Goal: Task Accomplishment & Management: Manage account settings

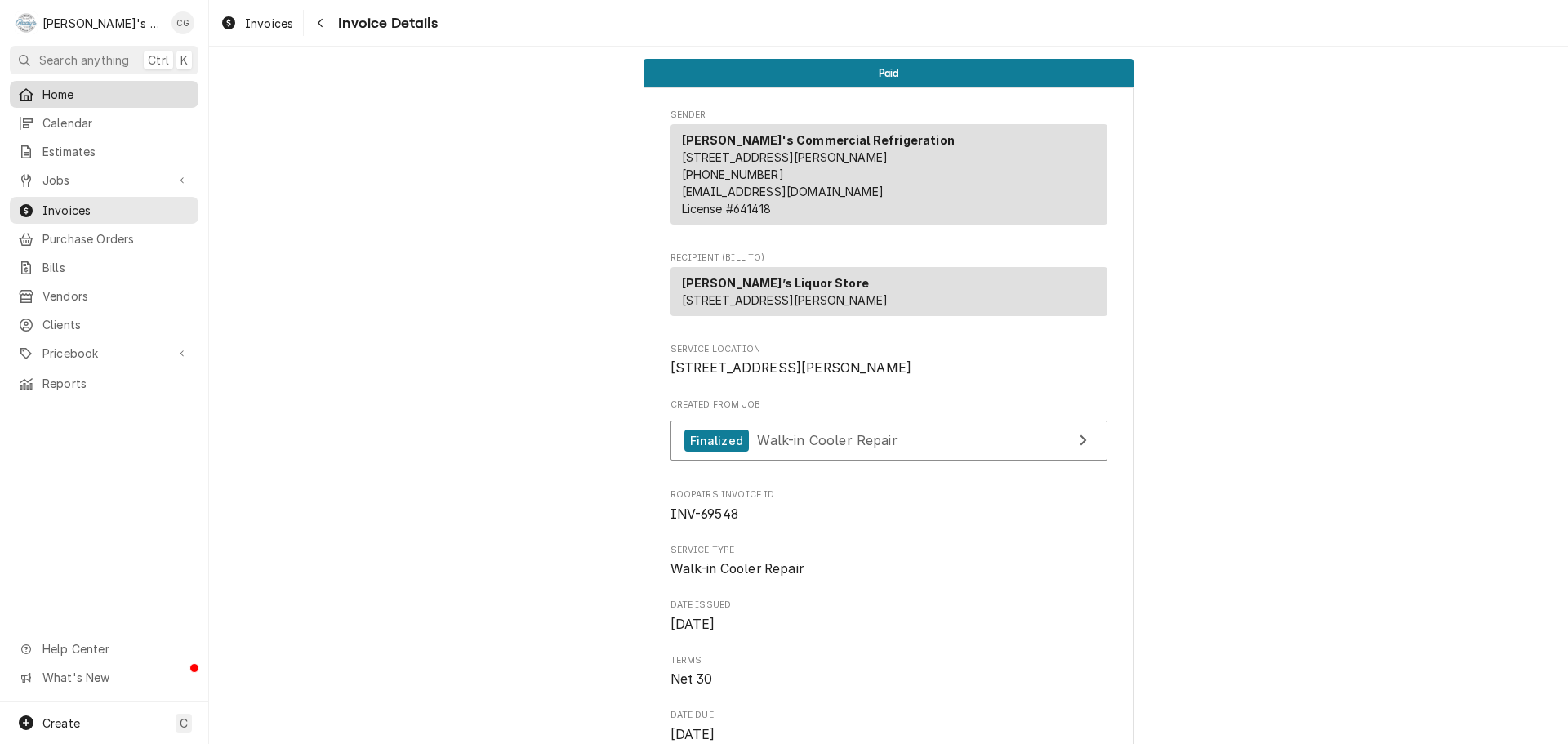
click at [135, 92] on span "Home" at bounding box center [116, 94] width 148 height 17
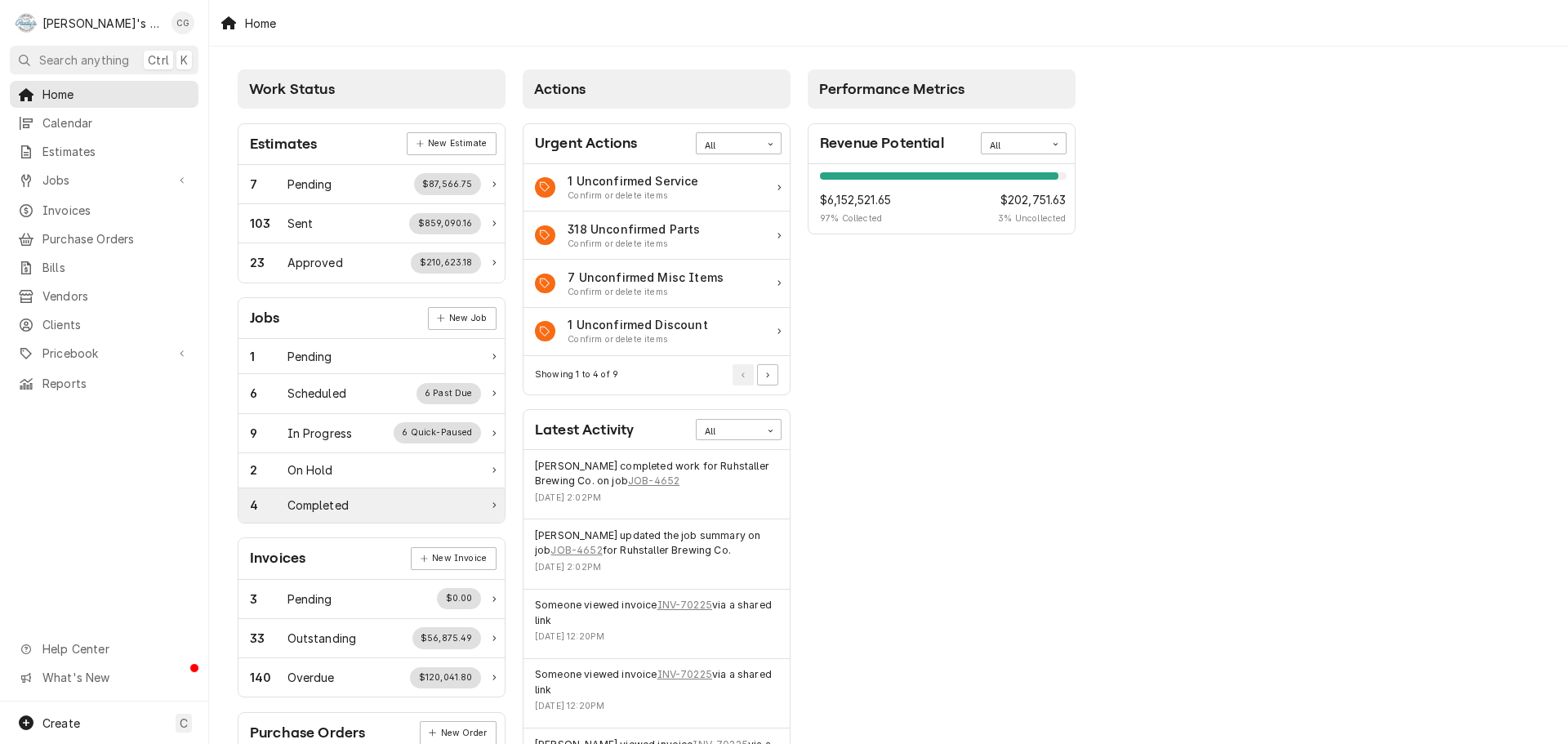
click at [347, 501] on div "Completed" at bounding box center [317, 505] width 61 height 17
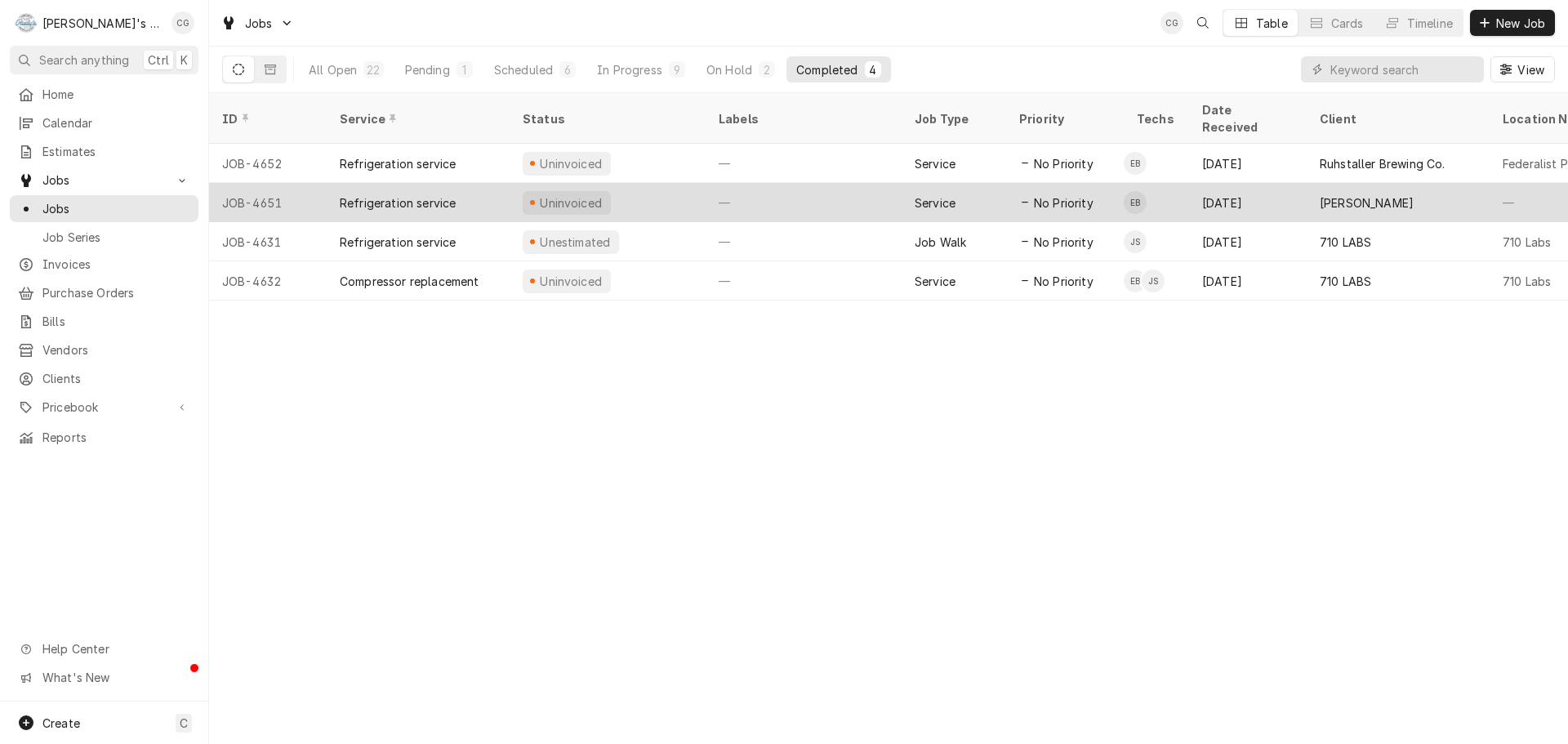
click at [1360, 195] on div "Kinder's Martinez" at bounding box center [1367, 203] width 94 height 17
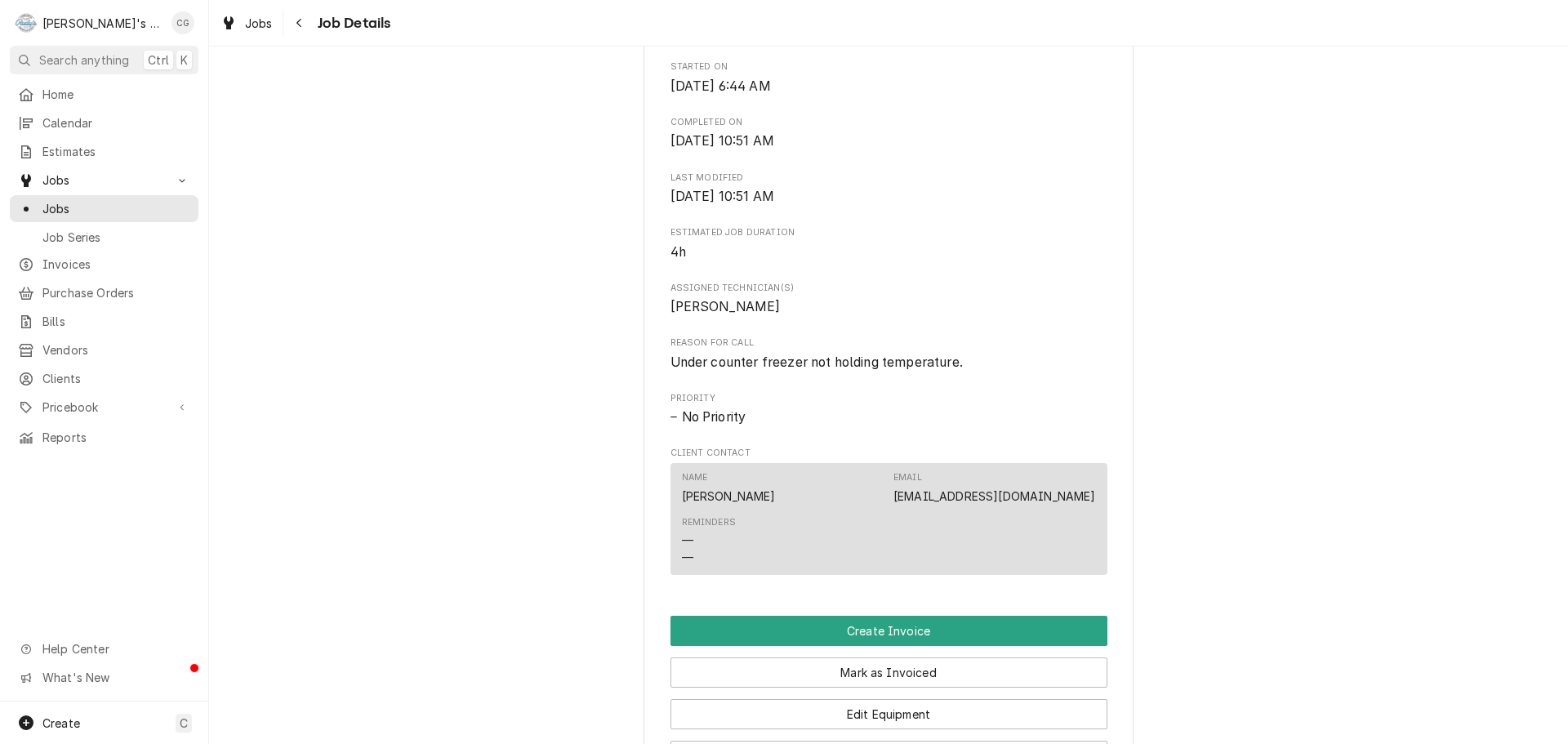
scroll to position [654, 0]
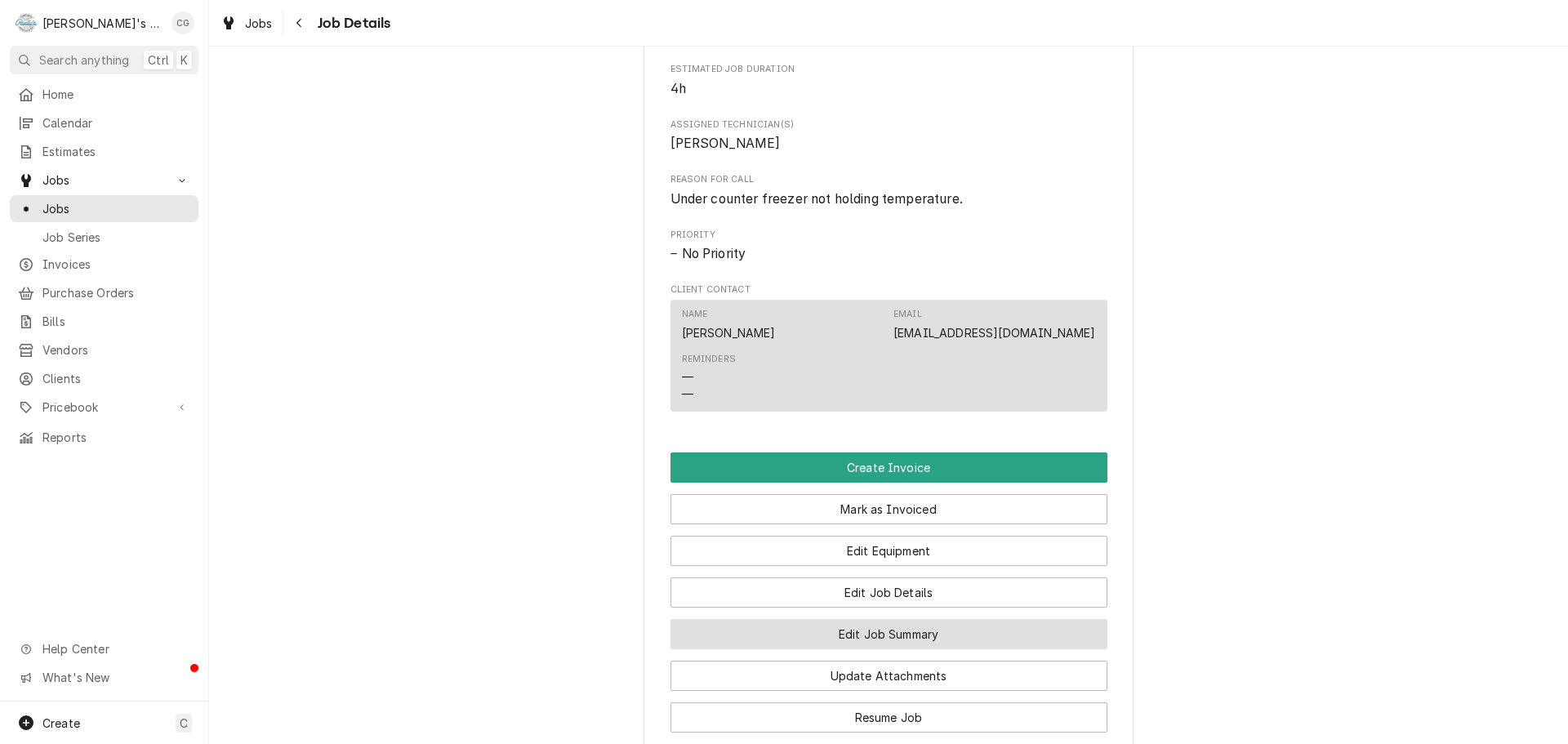
click at [960, 649] on button "Edit Job Summary" at bounding box center [889, 633] width 437 height 30
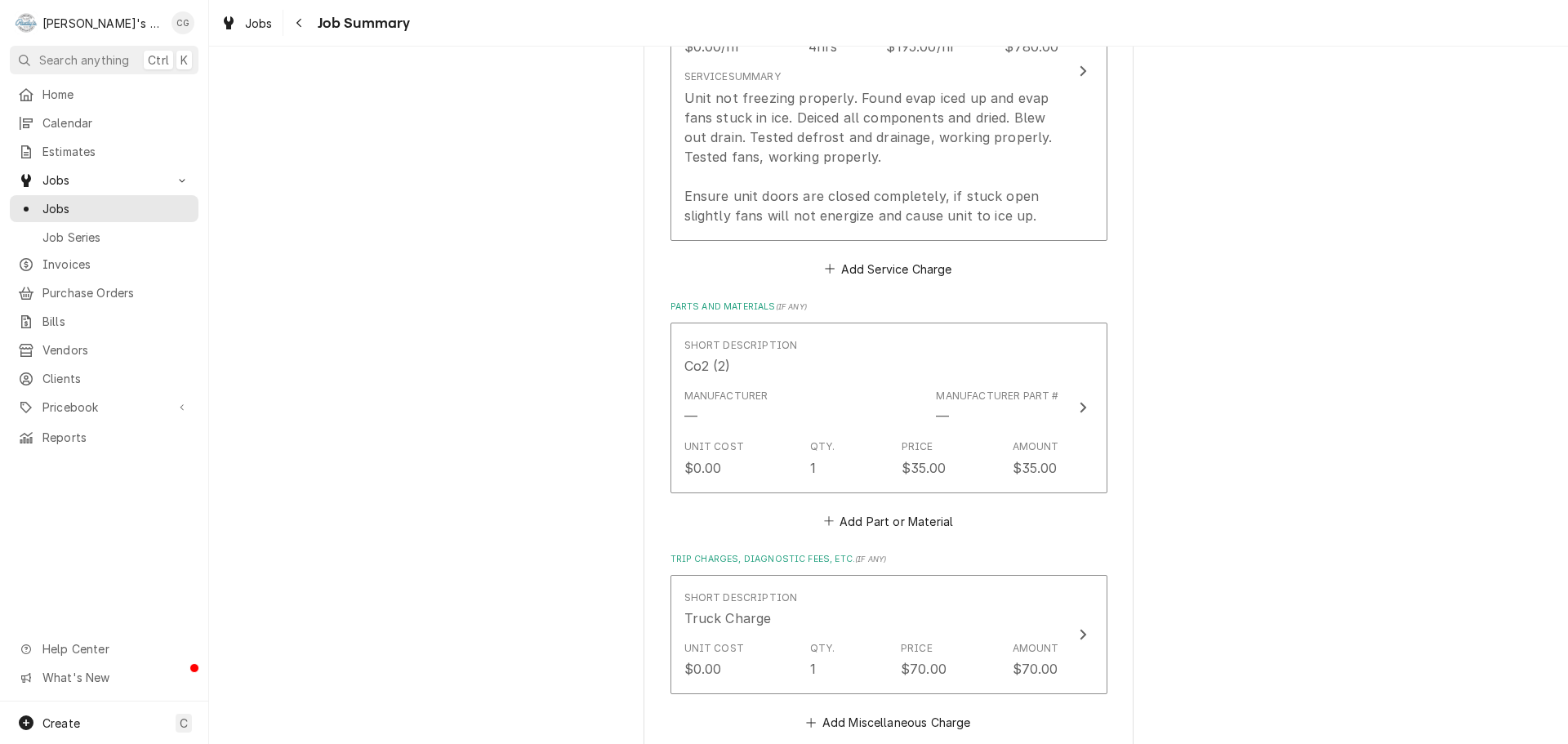
scroll to position [561, 0]
click at [301, 27] on icon "Navigate back" at bounding box center [298, 24] width 5 height 9
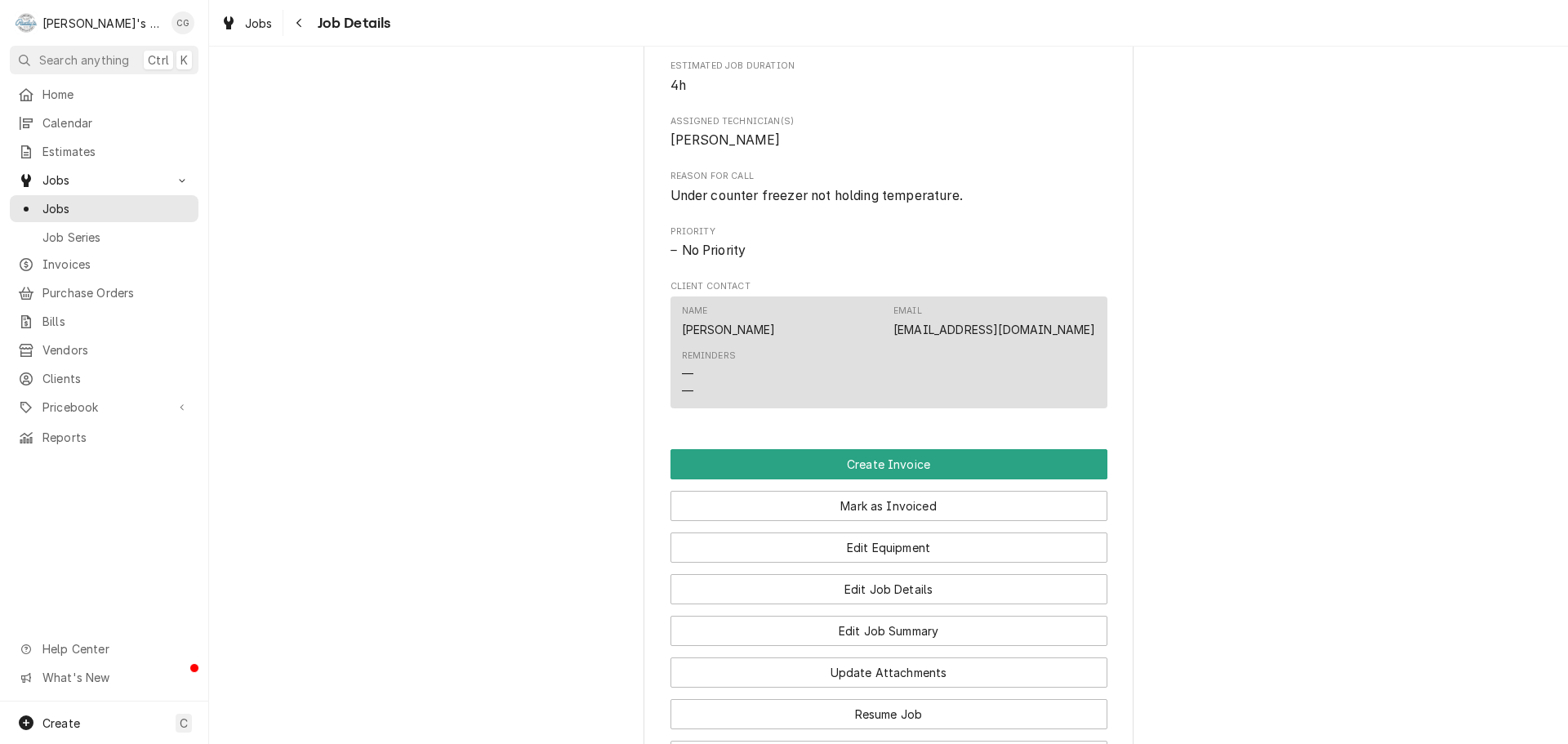
scroll to position [898, 0]
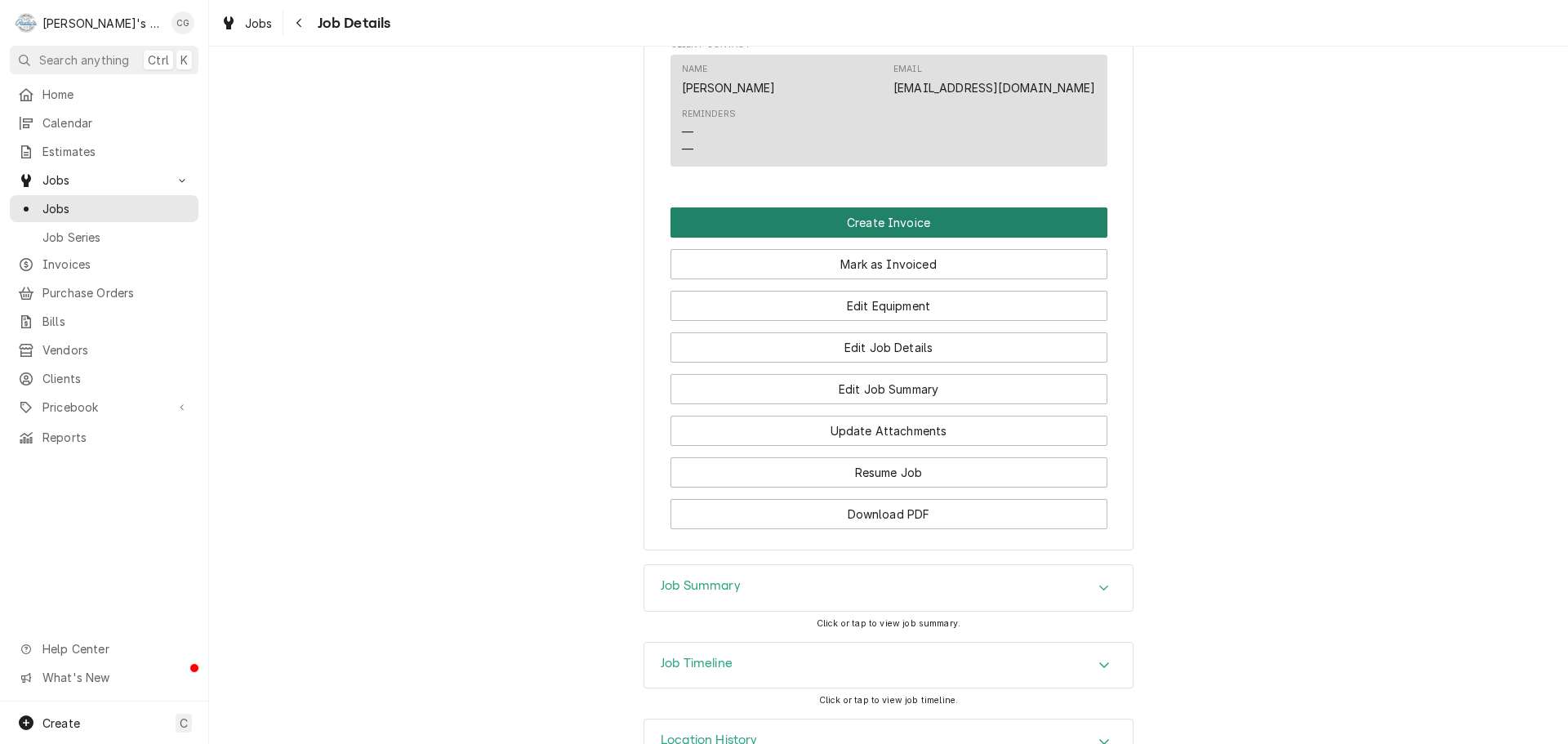
click at [953, 238] on button "Create Invoice" at bounding box center [889, 222] width 437 height 30
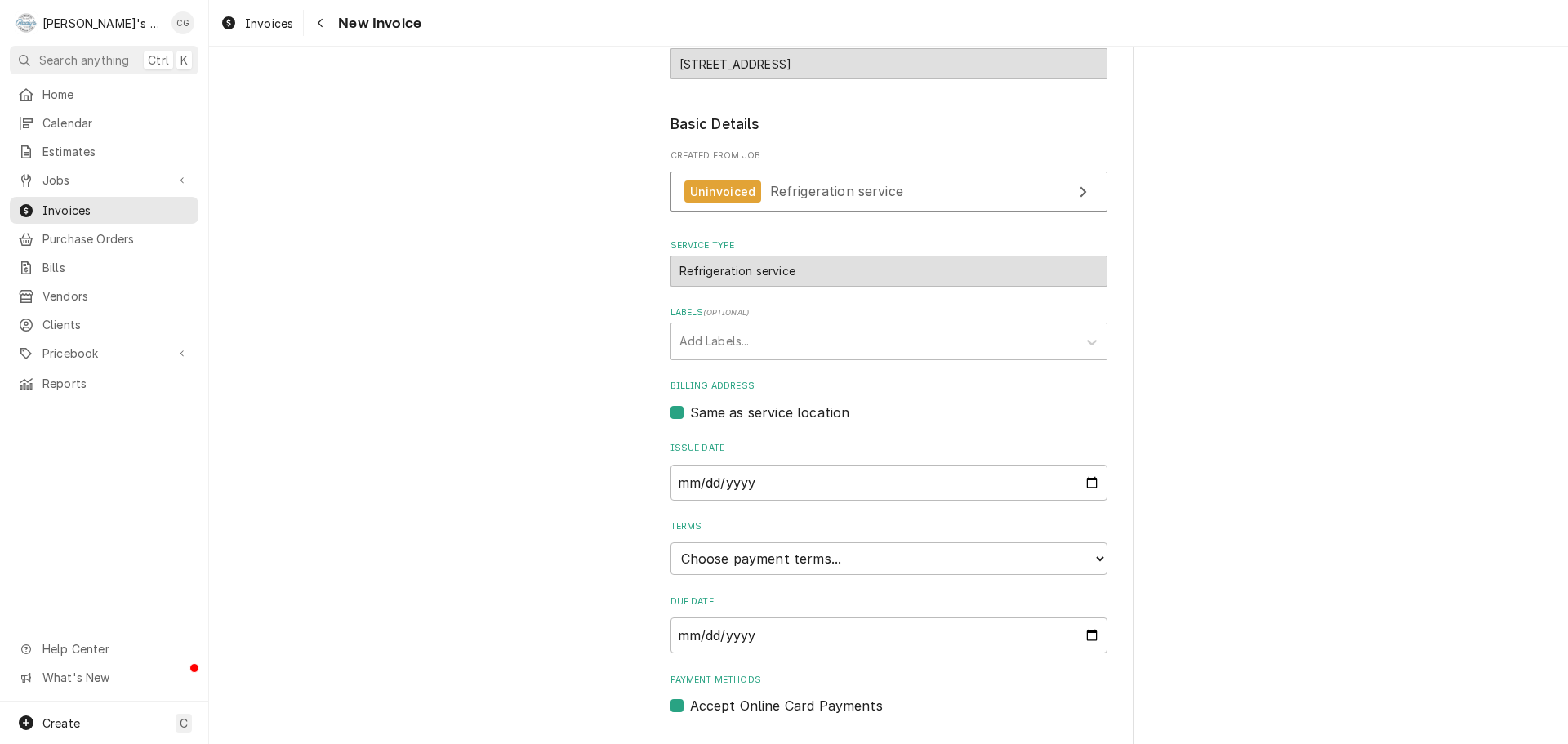
scroll to position [250, 0]
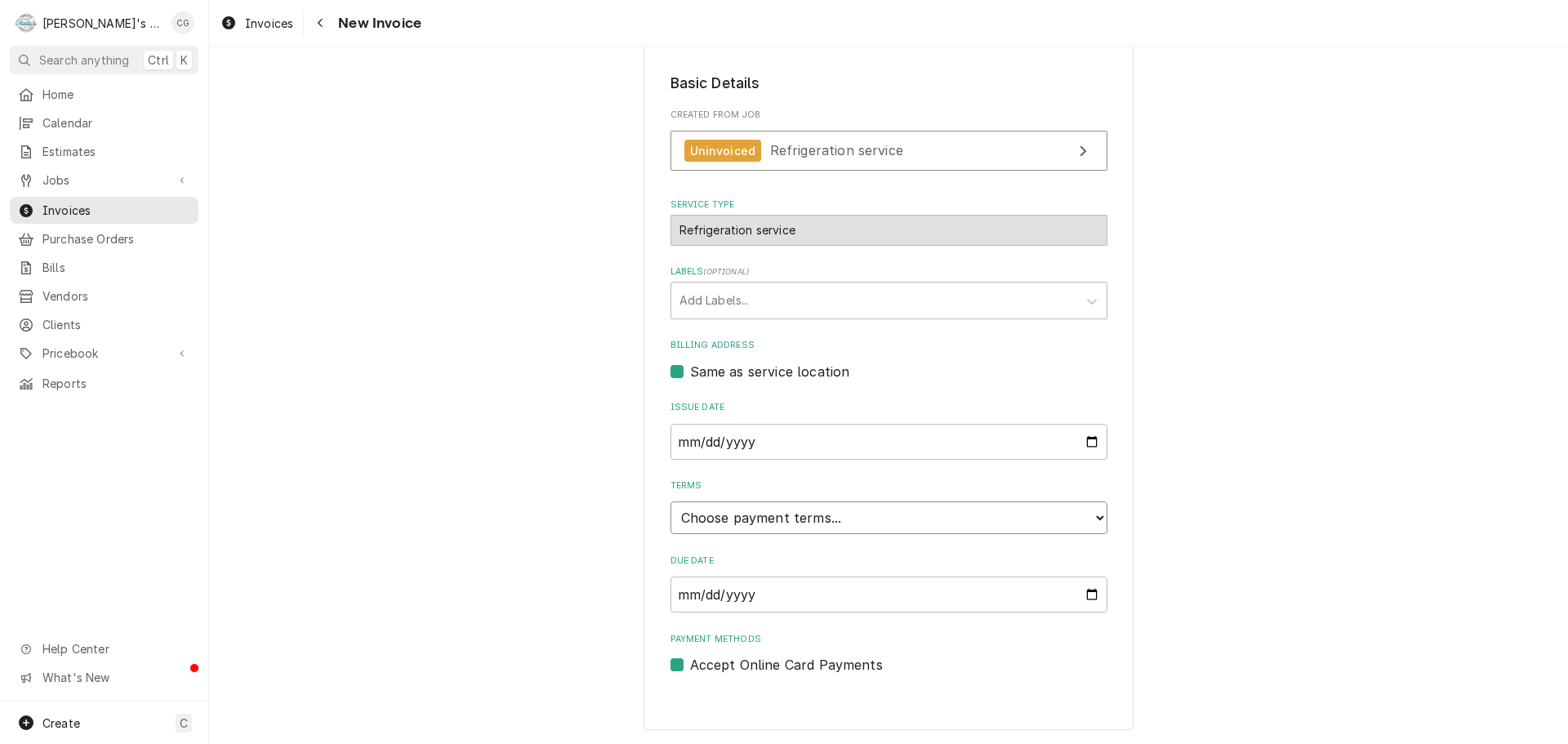
click at [769, 508] on select "Choose payment terms... Same Day Net 7 Net 14 Net 21 Net 30 Net 45 Net 60 Net 90" at bounding box center [889, 517] width 437 height 33
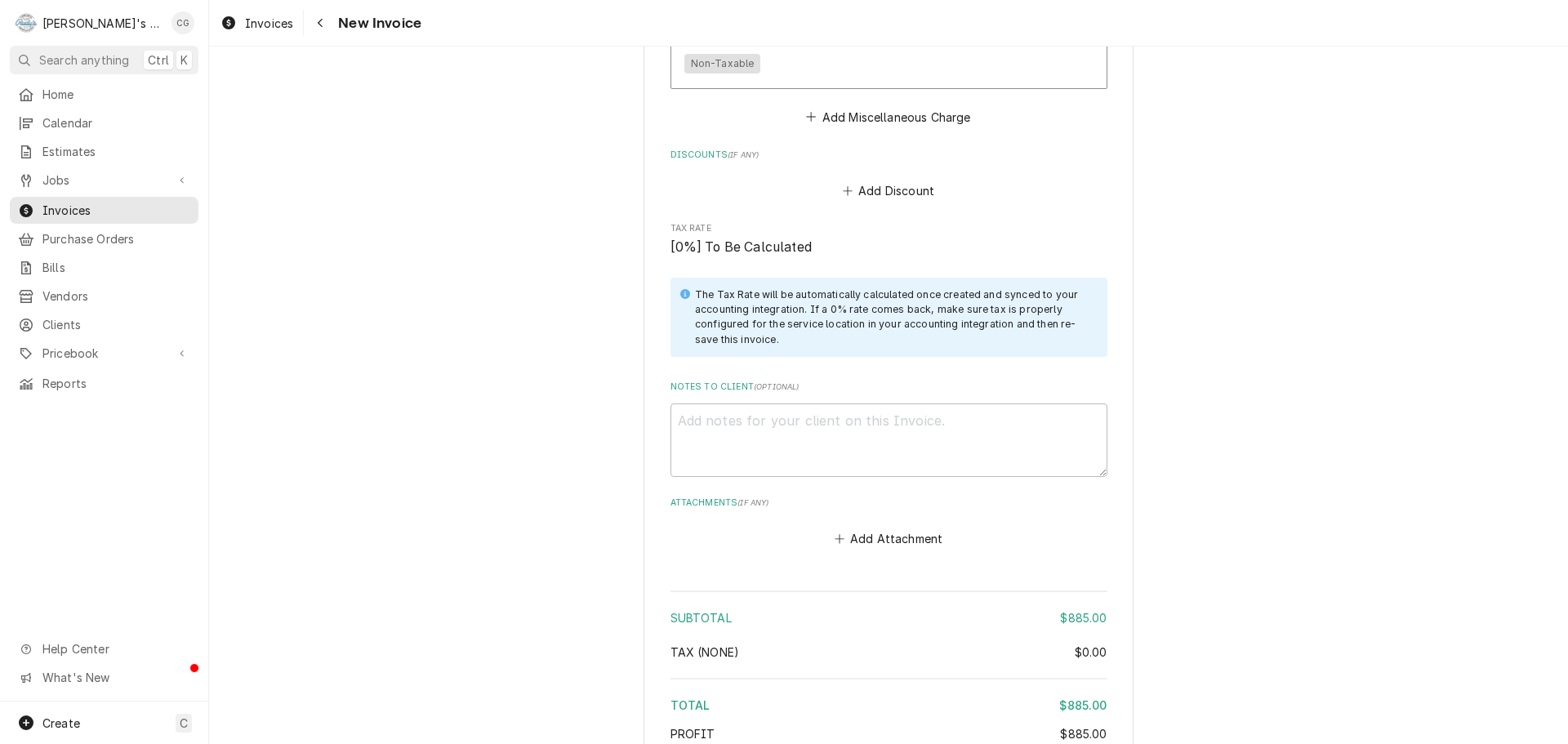
scroll to position [2029, 0]
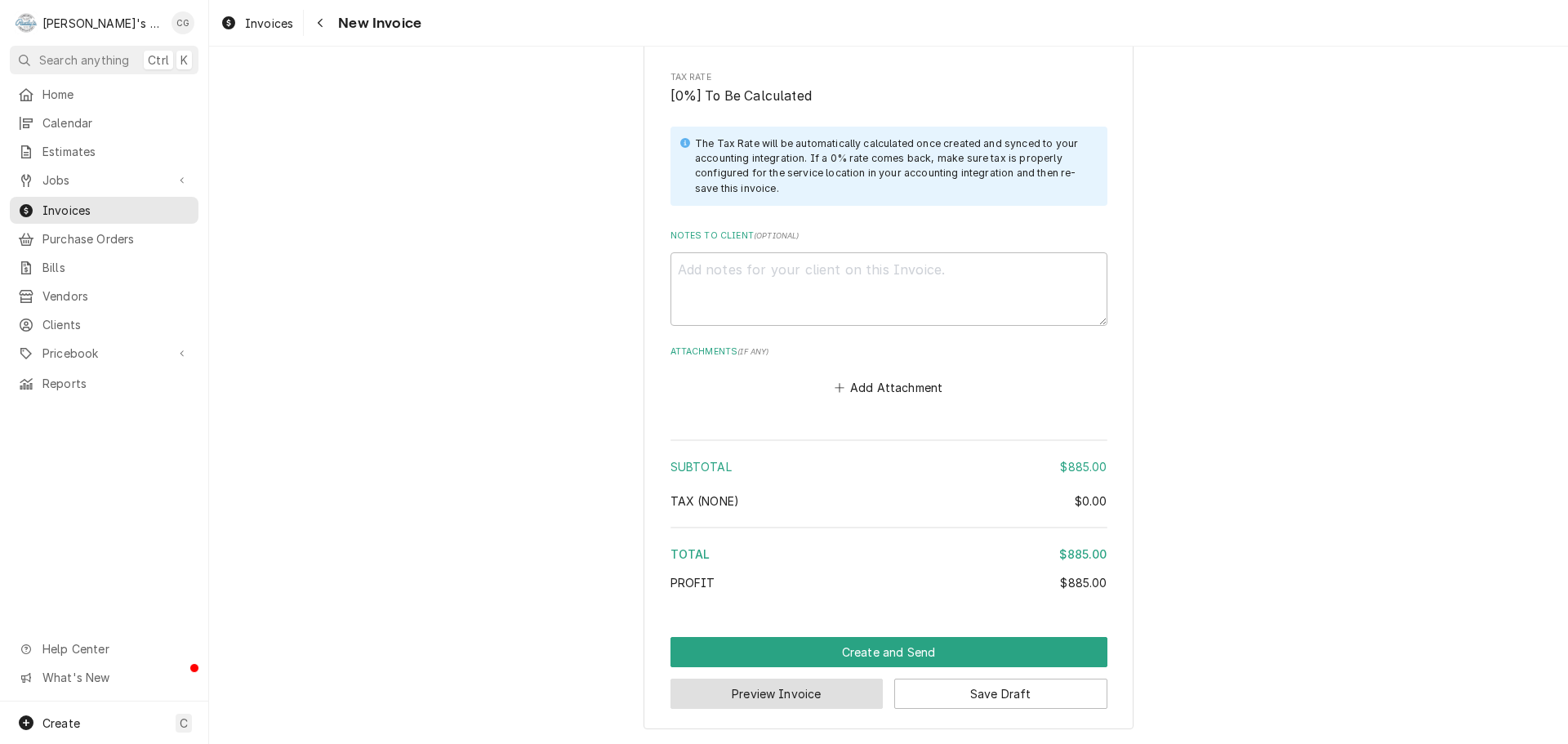
click at [778, 696] on button "Preview Invoice" at bounding box center [776, 693] width 213 height 30
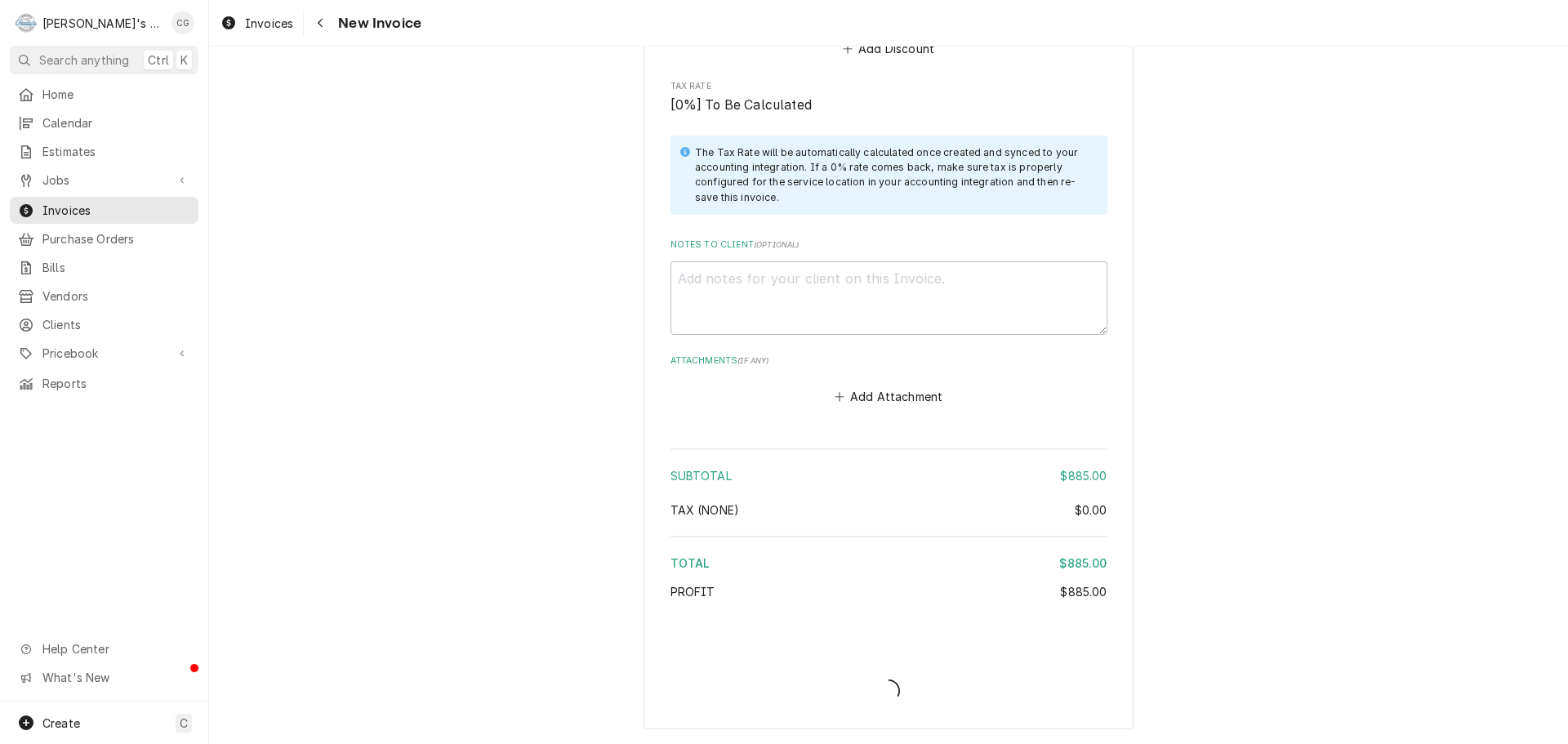
scroll to position [2020, 0]
type textarea "x"
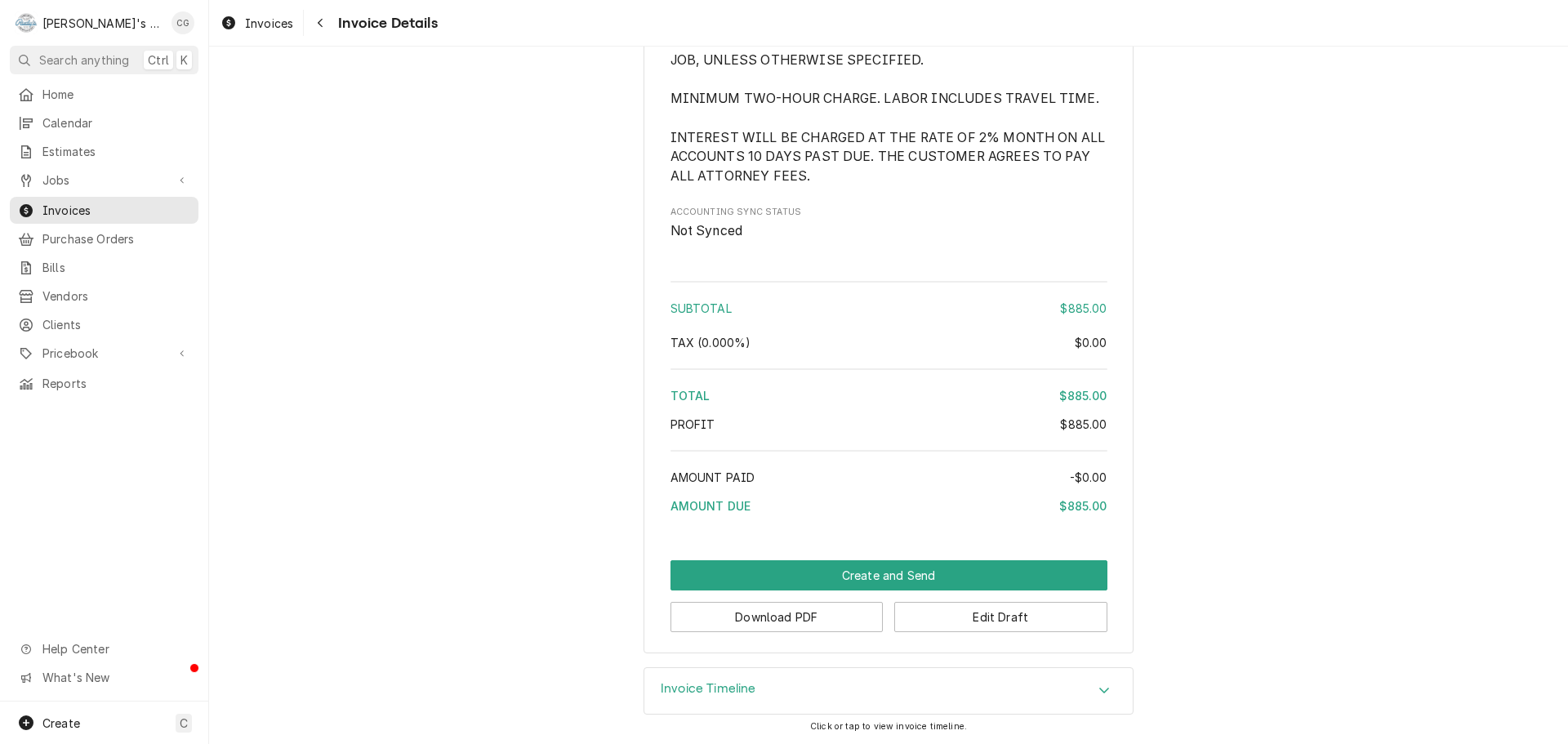
scroll to position [1837, 0]
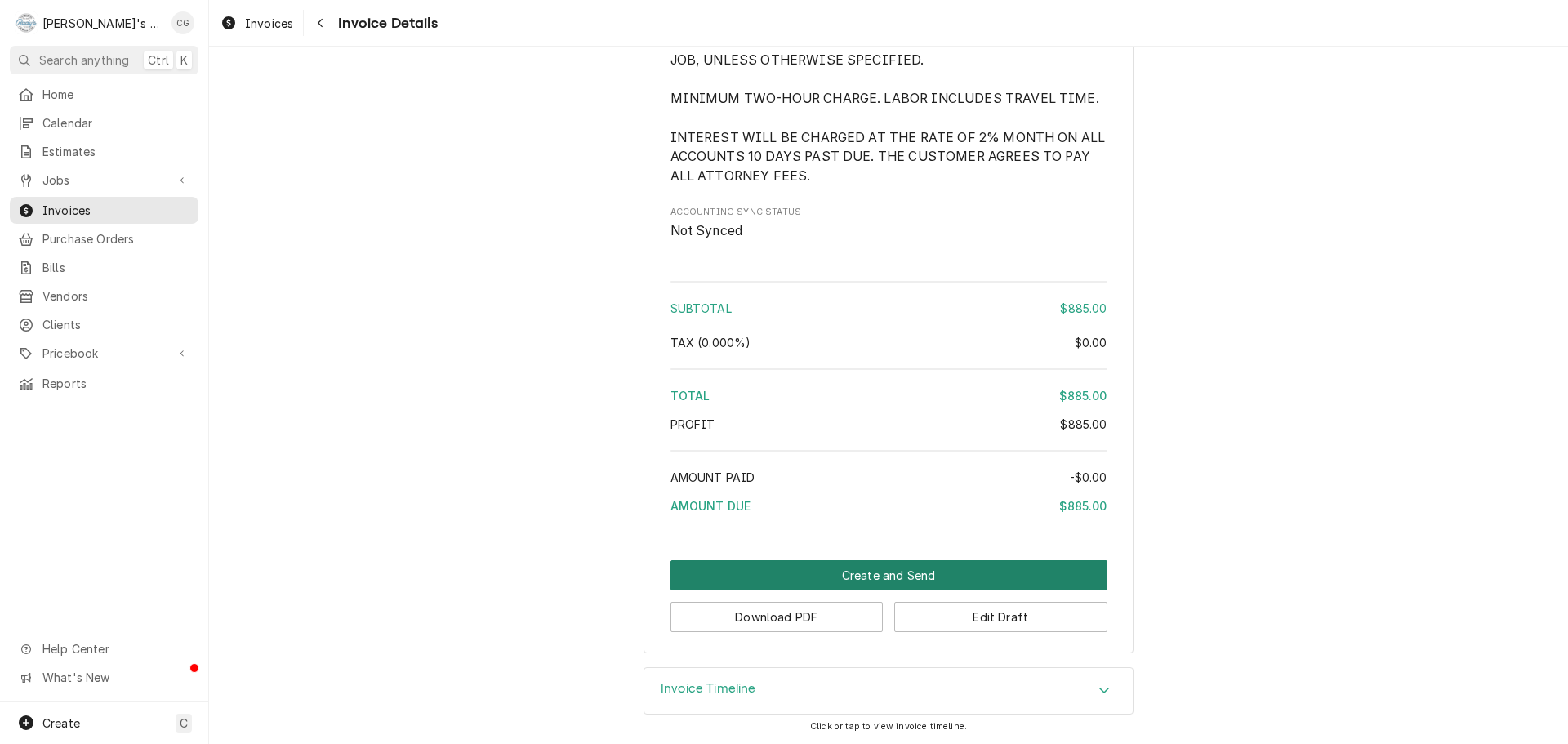
click at [887, 576] on button "Create and Send" at bounding box center [889, 575] width 437 height 30
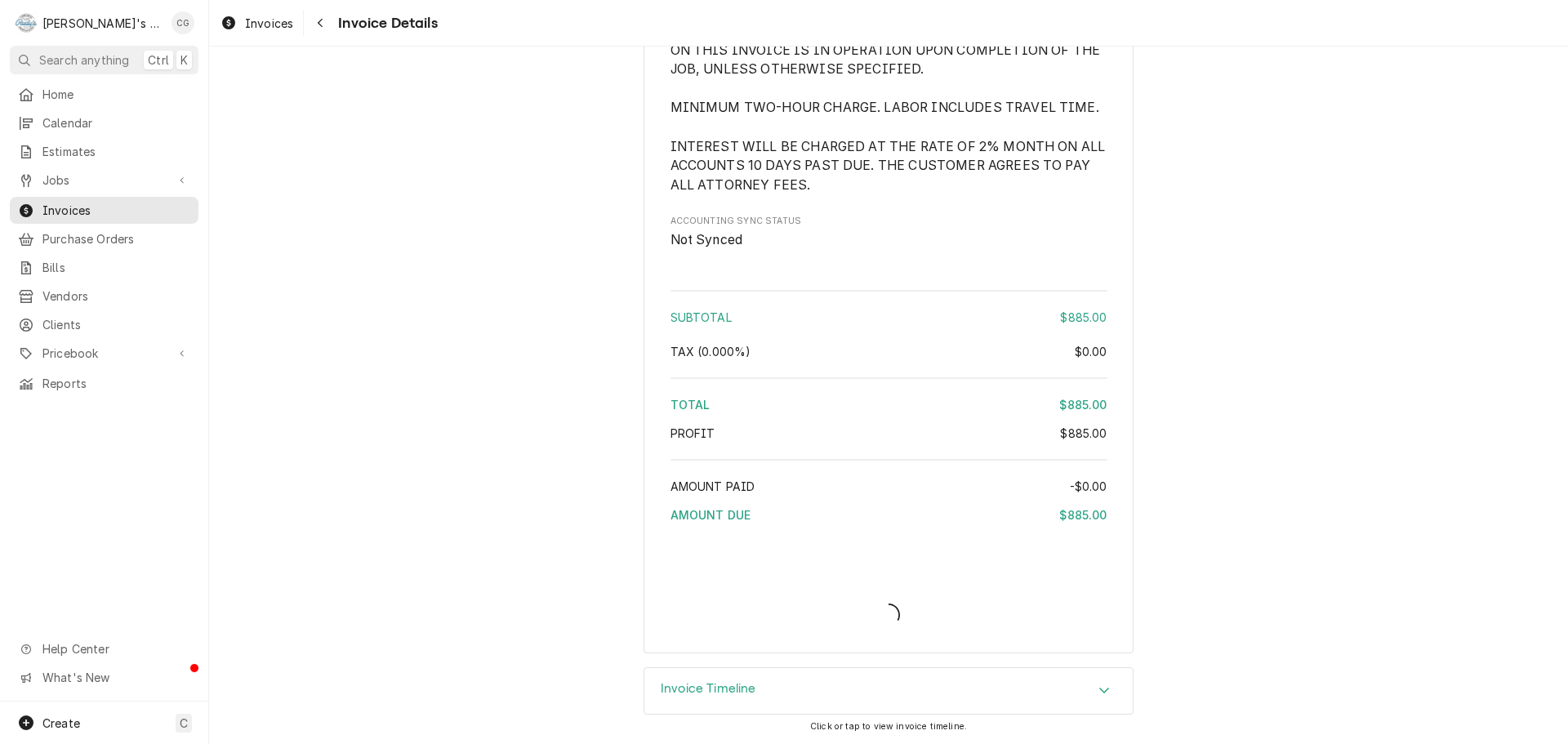
scroll to position [1828, 0]
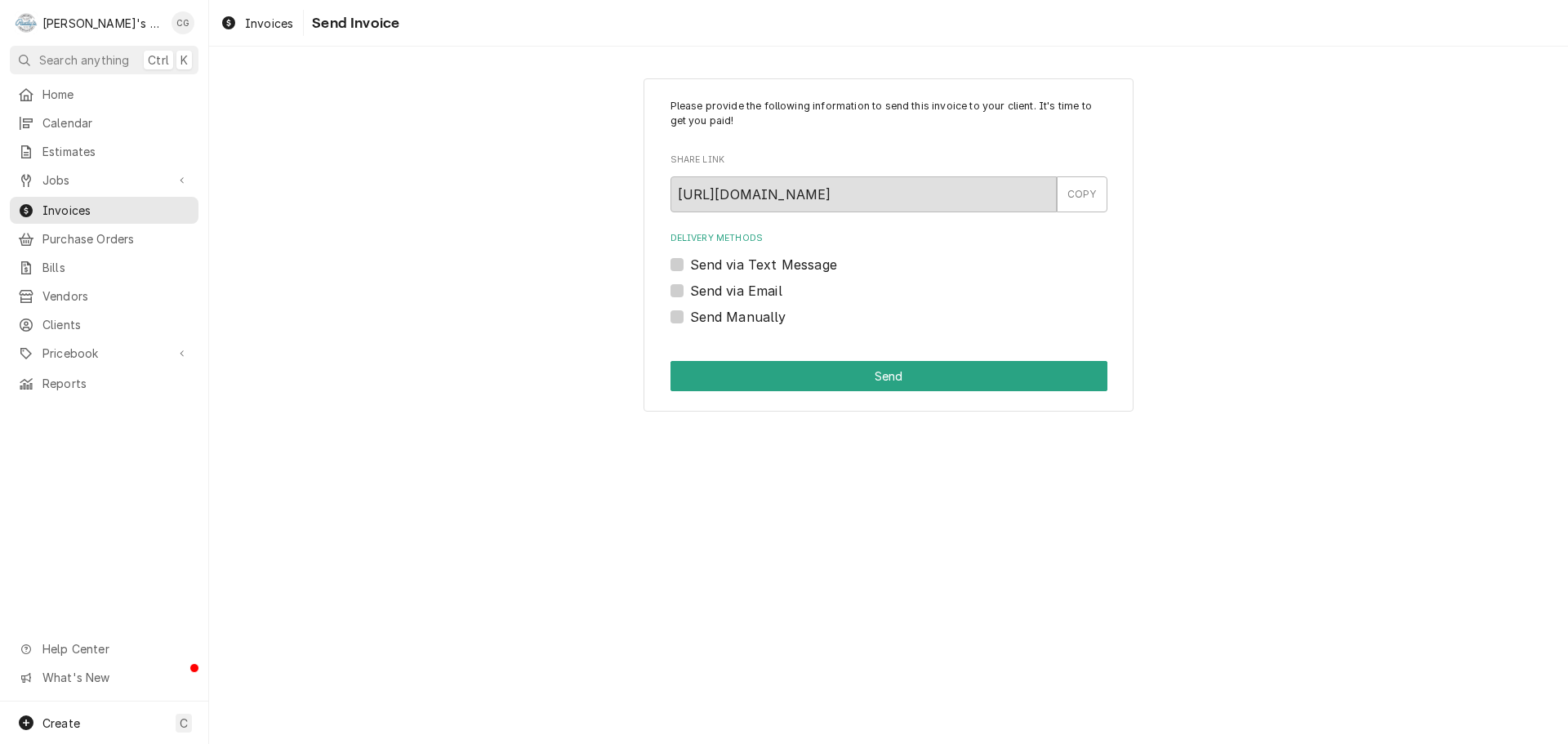
click at [690, 289] on label "Send via Email" at bounding box center [736, 290] width 92 height 19
click at [690, 289] on input "Send via Email" at bounding box center [909, 298] width 437 height 36
checkbox input "true"
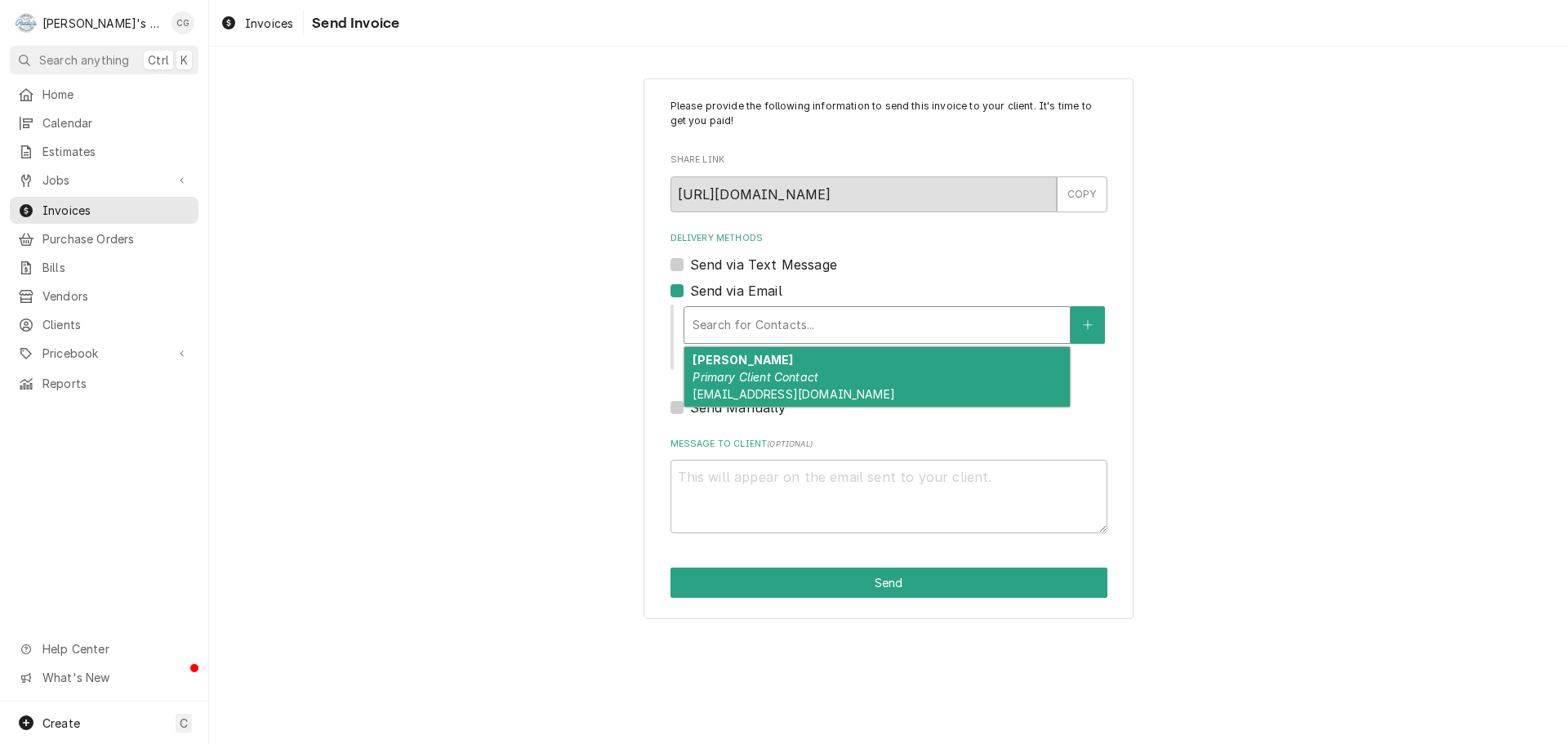
click at [763, 332] on div "Delivery Methods" at bounding box center [878, 324] width 369 height 29
click at [773, 359] on div "[PERSON_NAME] Primary Client Contact [EMAIL_ADDRESS][DOMAIN_NAME]" at bounding box center [878, 377] width 386 height 59
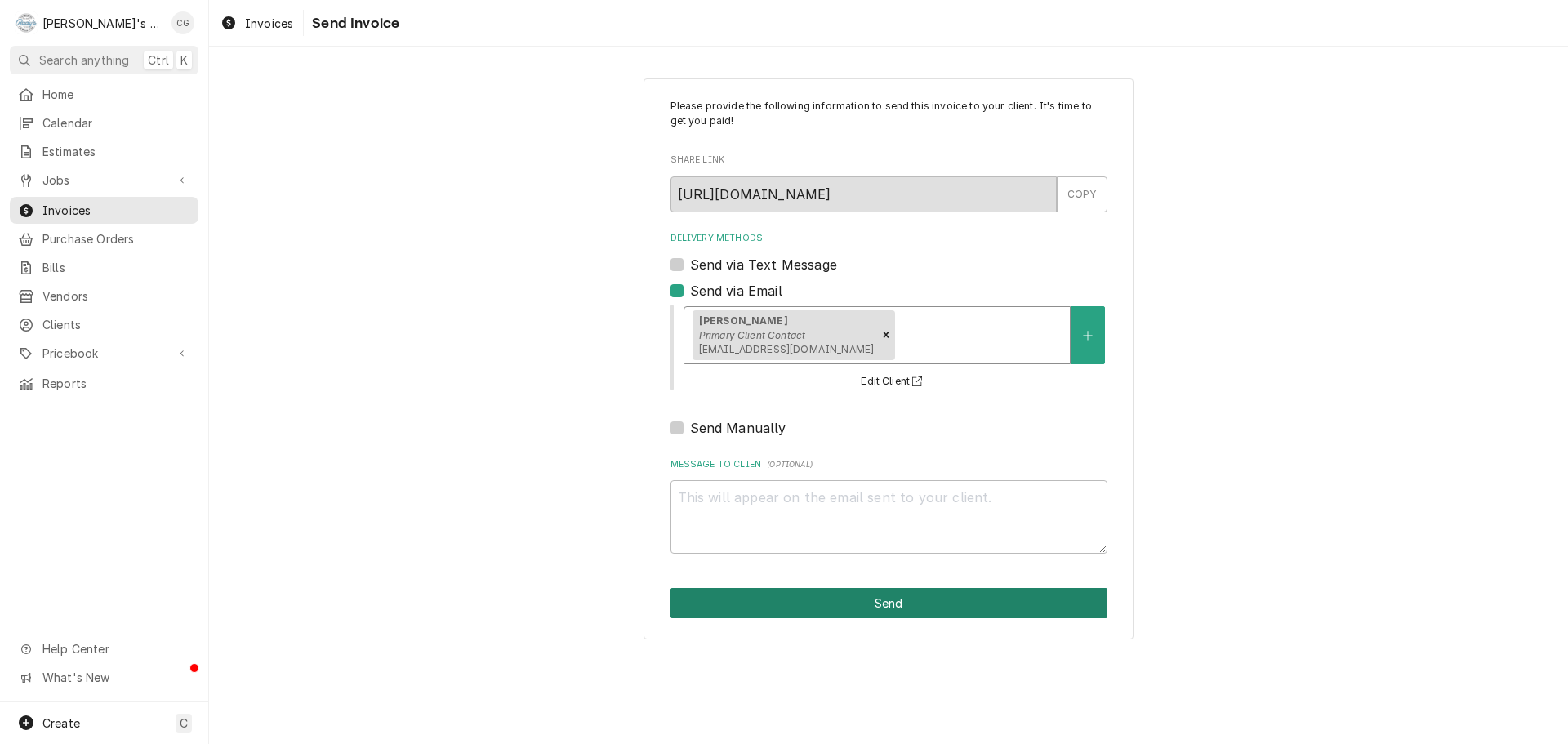
click at [805, 599] on button "Send" at bounding box center [889, 602] width 437 height 30
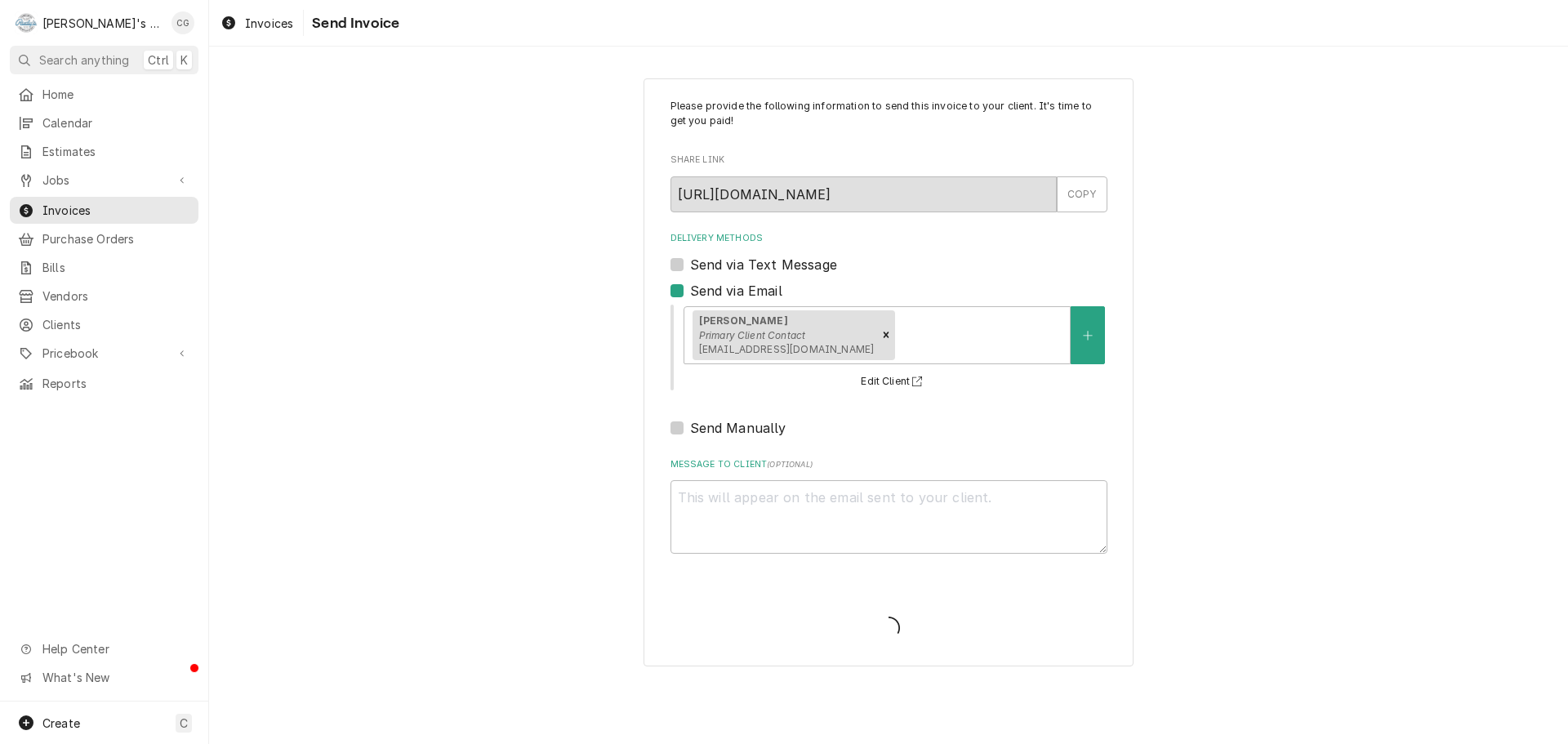
type textarea "x"
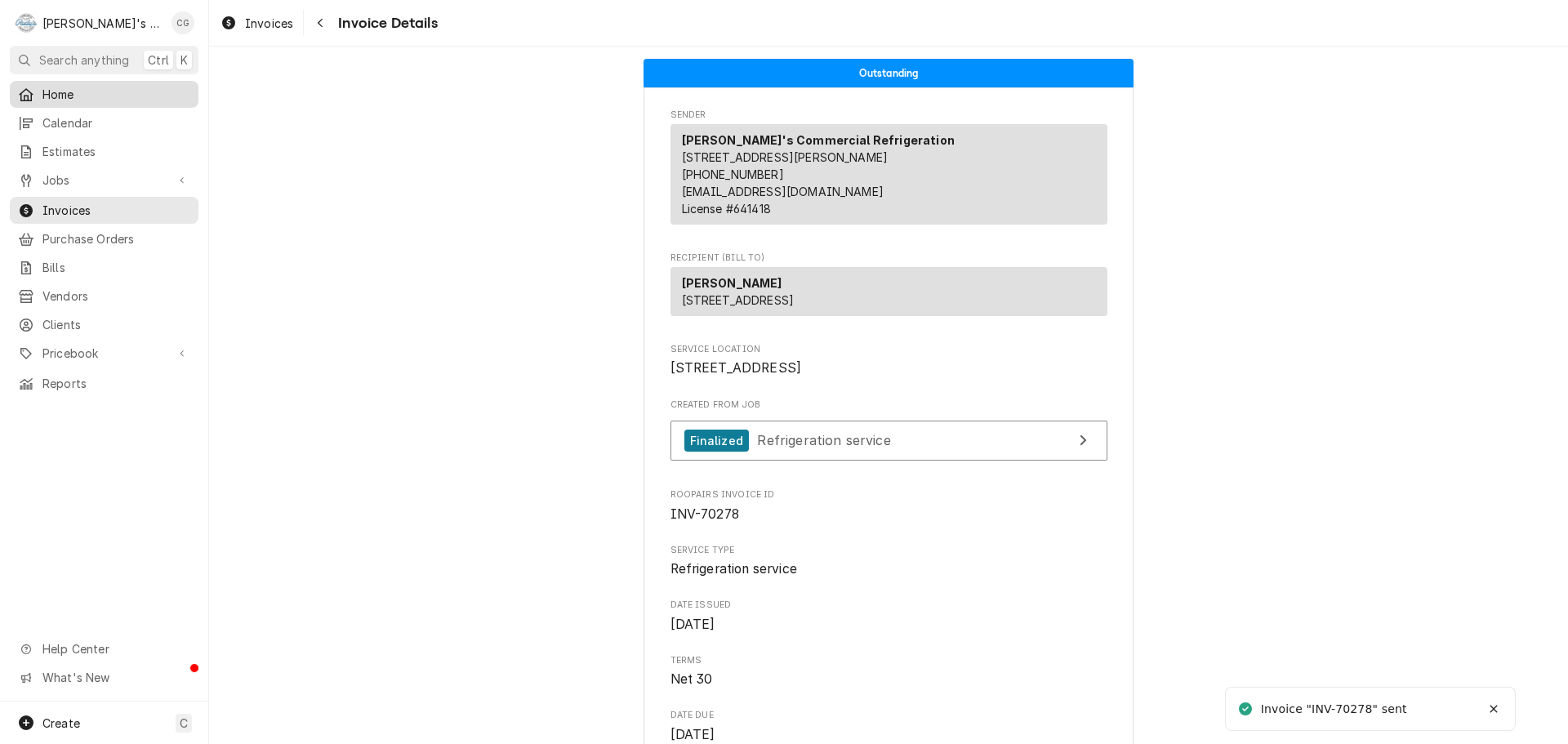
click at [78, 88] on span "Home" at bounding box center [116, 94] width 148 height 17
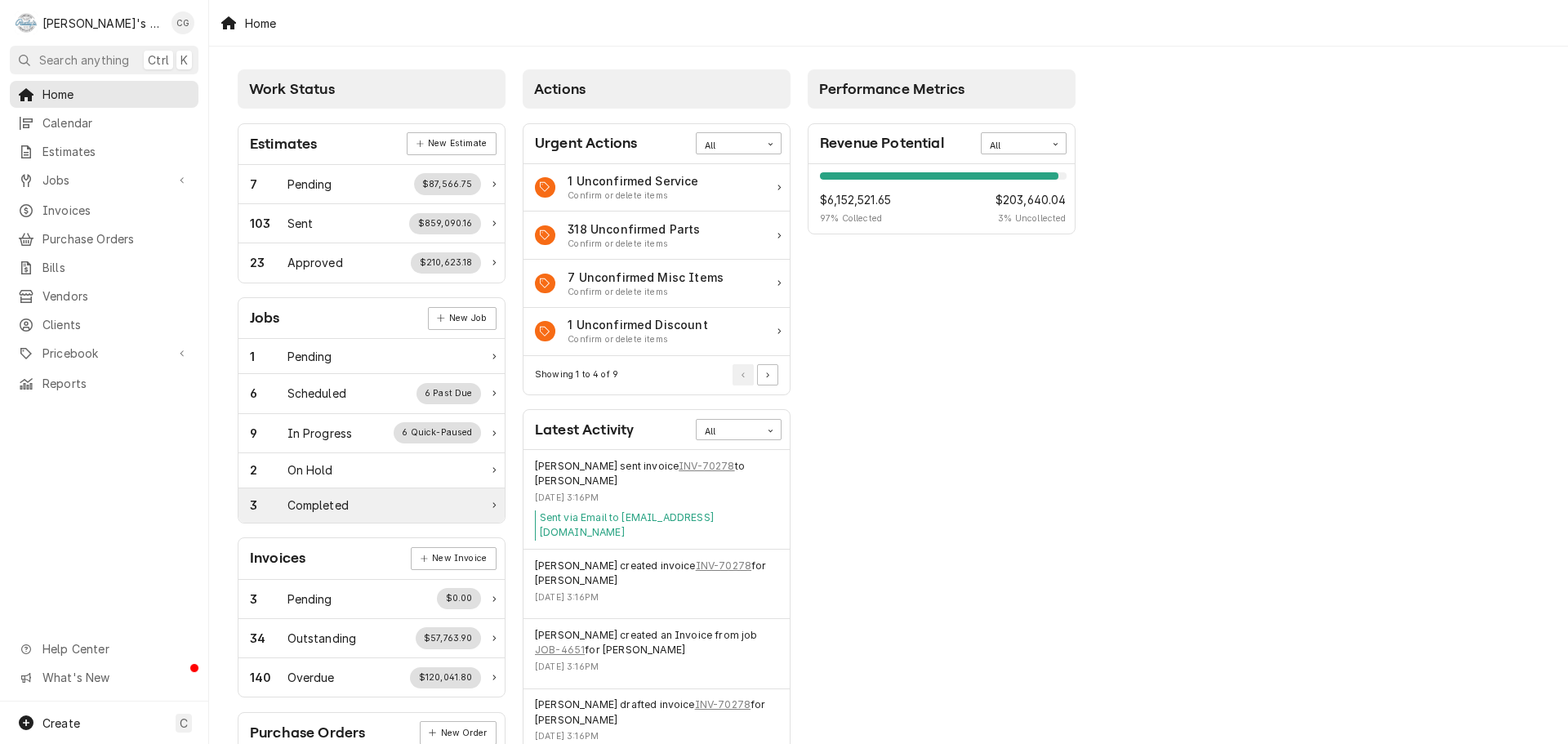
click at [372, 511] on div "3 Completed" at bounding box center [365, 505] width 231 height 17
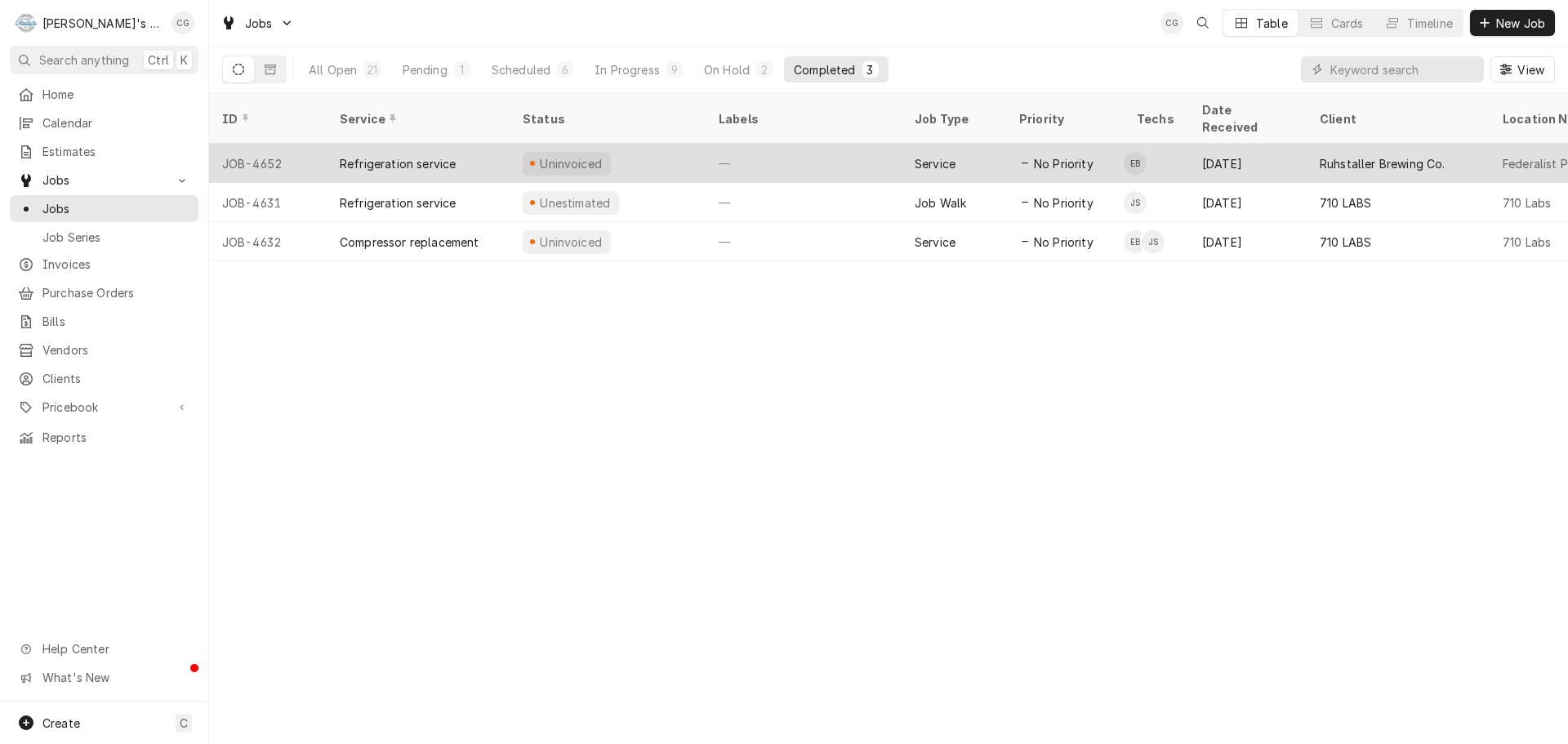
click at [1407, 155] on div "Ruhstaller Brewing Co." at bounding box center [1383, 164] width 126 height 17
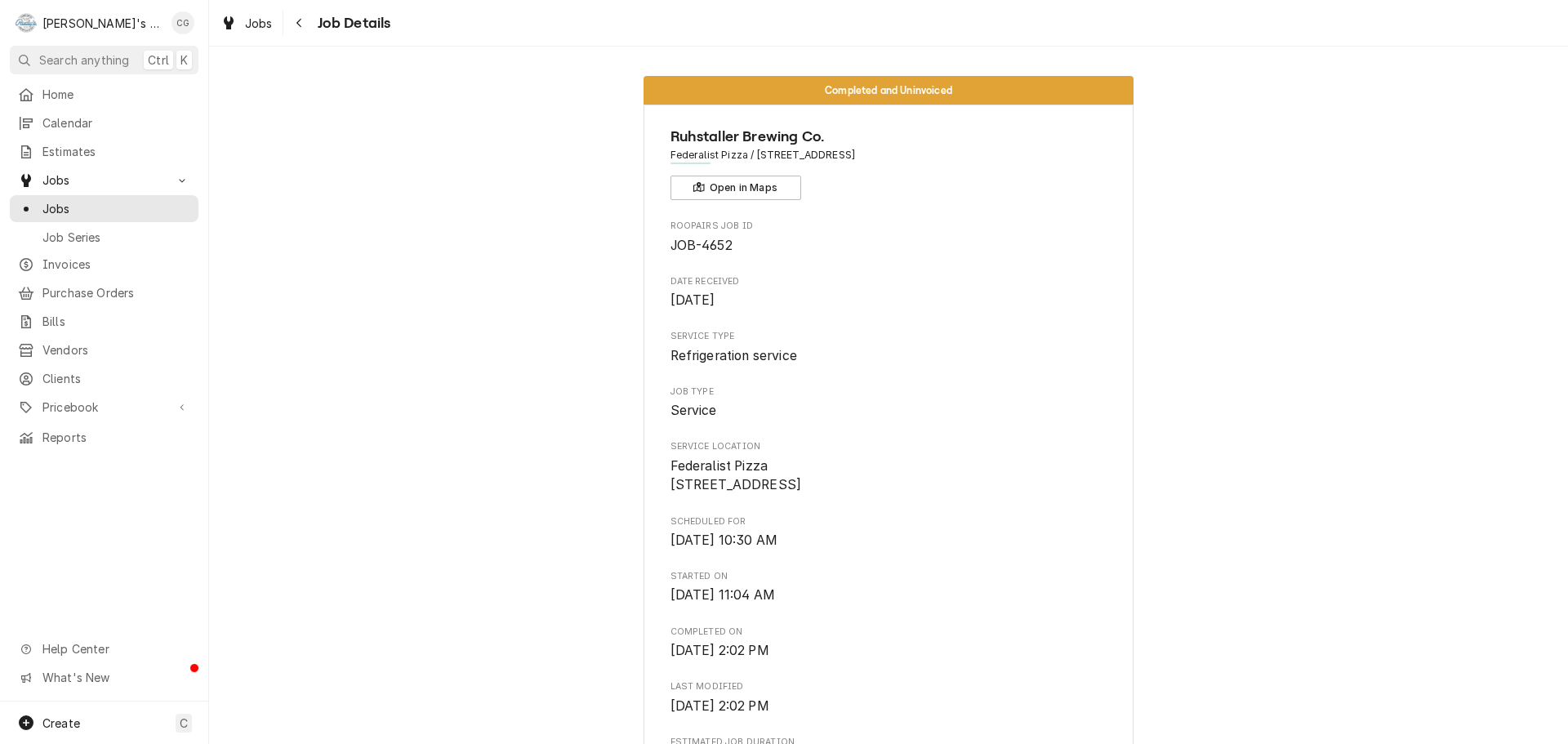
click at [1327, 381] on div "Completed and Uninvoiced Ruhstaller Brewing Co. Federalist Pizza / 2009 [GEOGRA…" at bounding box center [889, 696] width 1359 height 1263
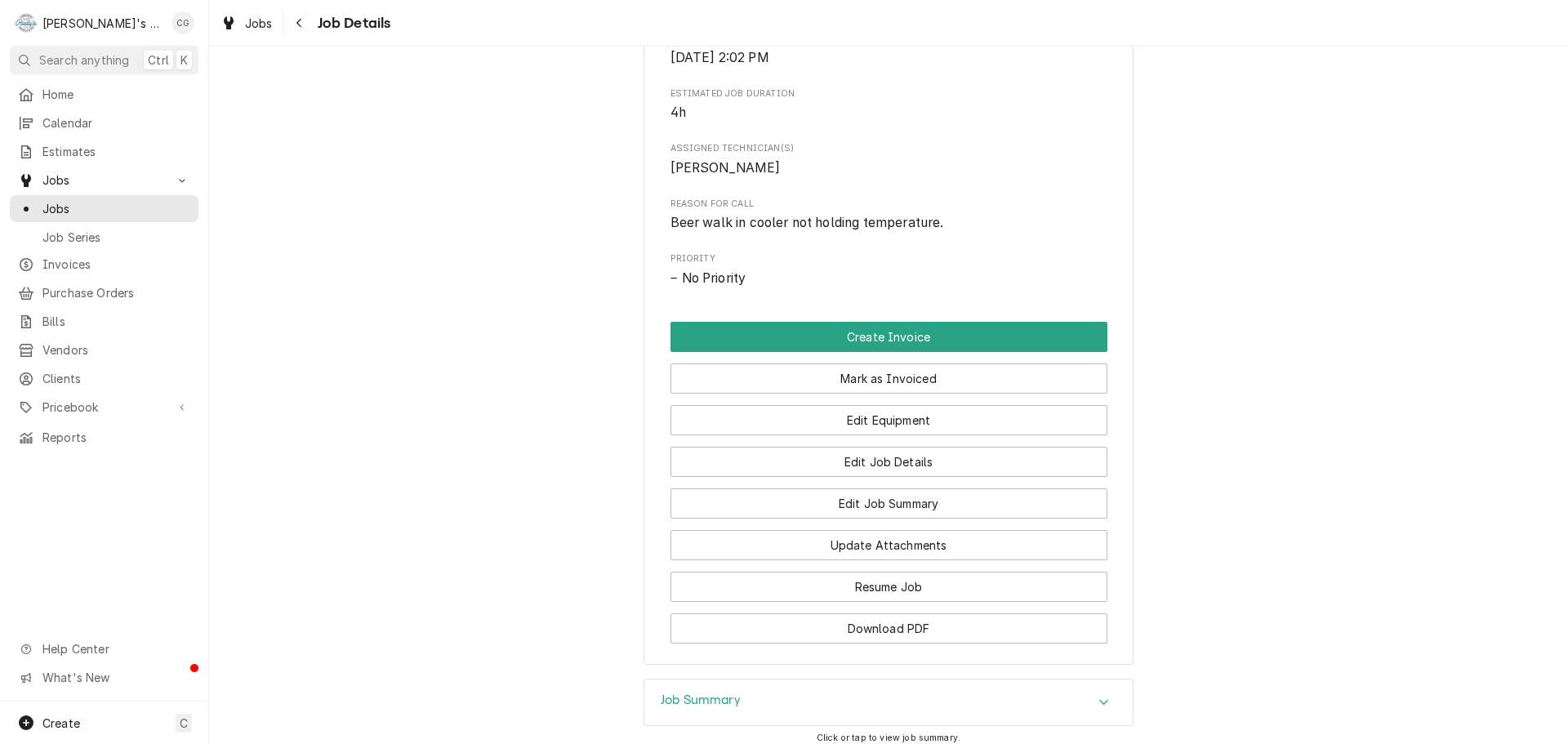
scroll to position [654, 0]
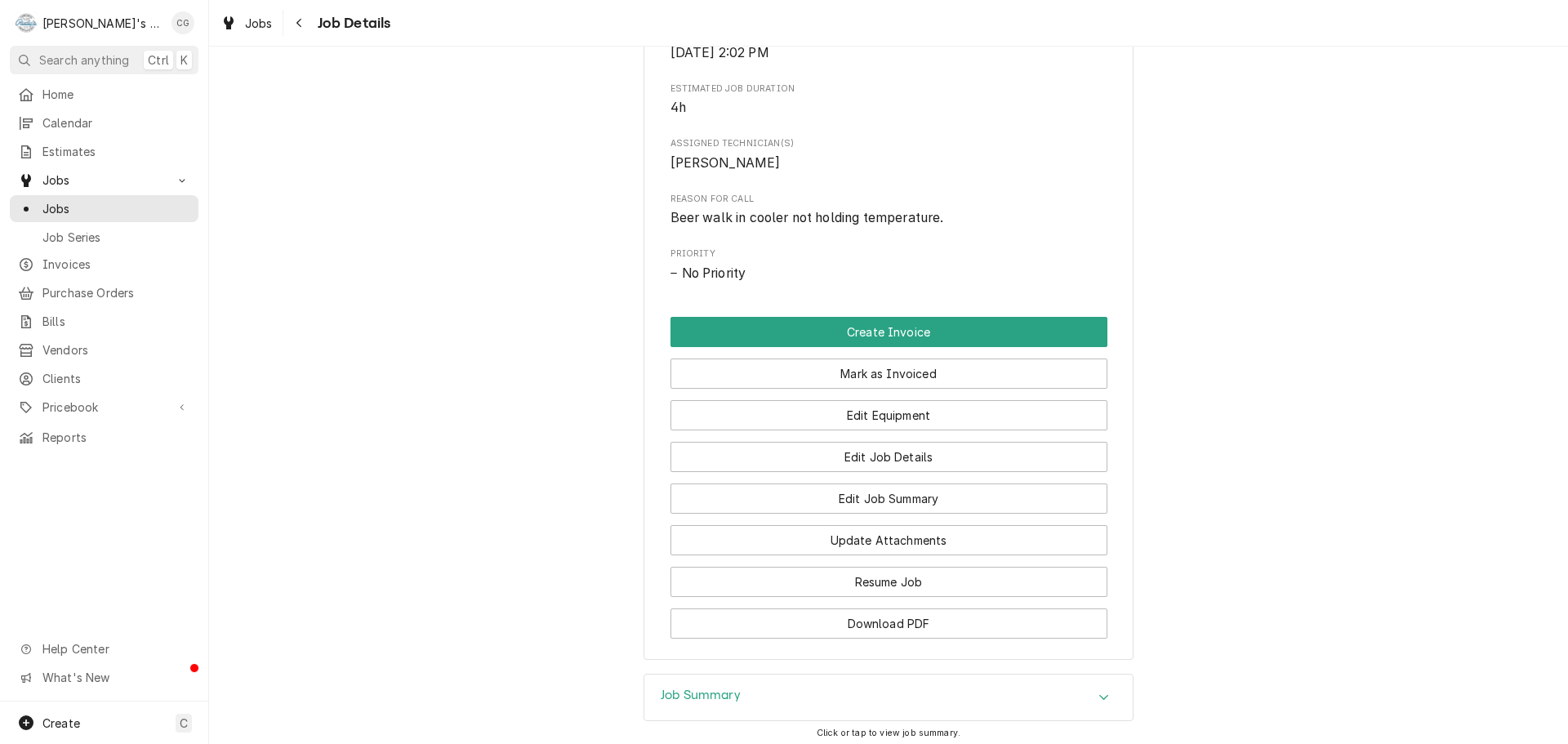
click at [486, 448] on div "Completed and Uninvoiced Ruhstaller Brewing Co. Federalist Pizza / 2009 [GEOGRA…" at bounding box center [889, 42] width 1359 height 1263
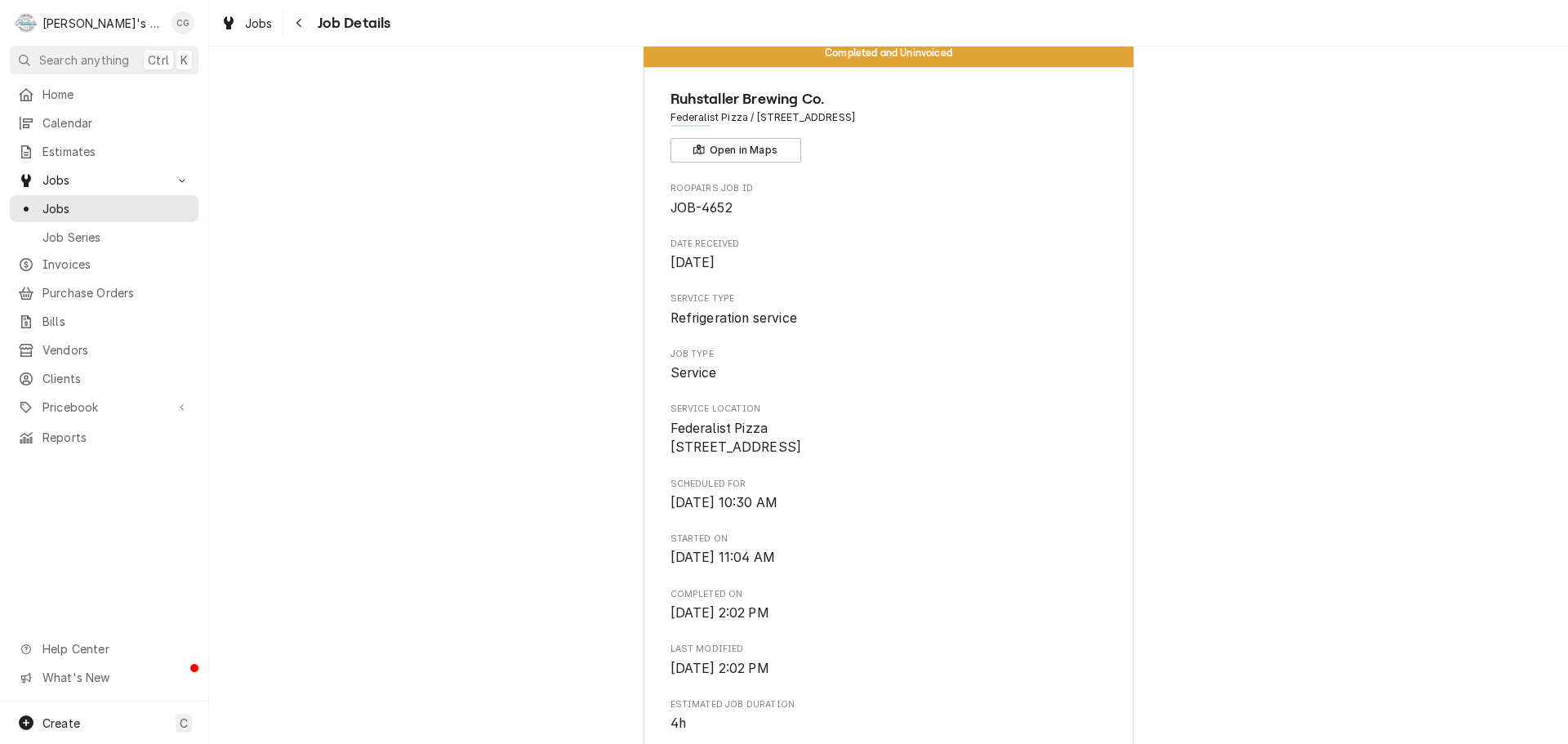
scroll to position [0, 0]
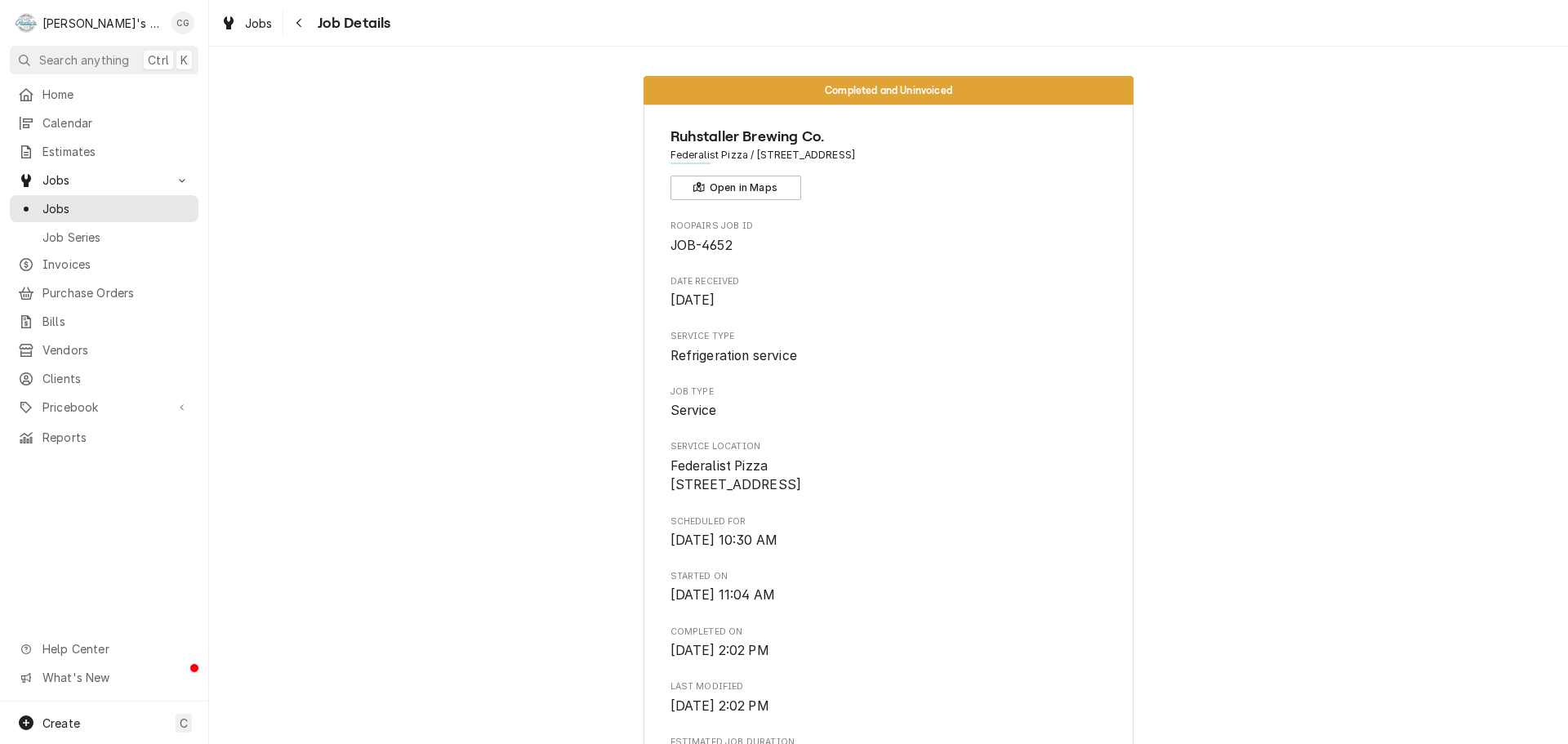
click at [1296, 262] on div "Completed and Uninvoiced Ruhstaller Brewing Co. Federalist Pizza / 2009 [GEOGRA…" at bounding box center [889, 696] width 1359 height 1263
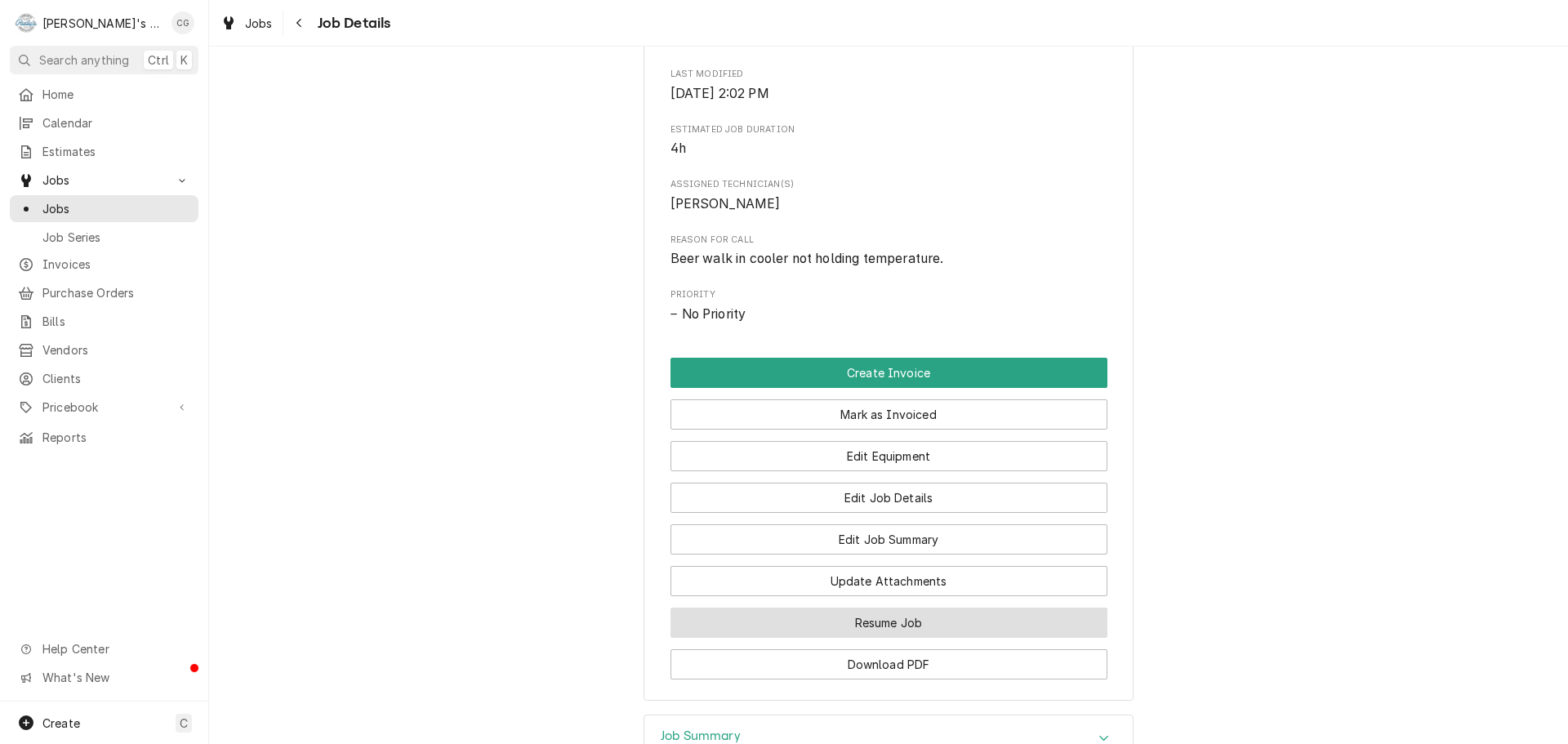
scroll to position [654, 0]
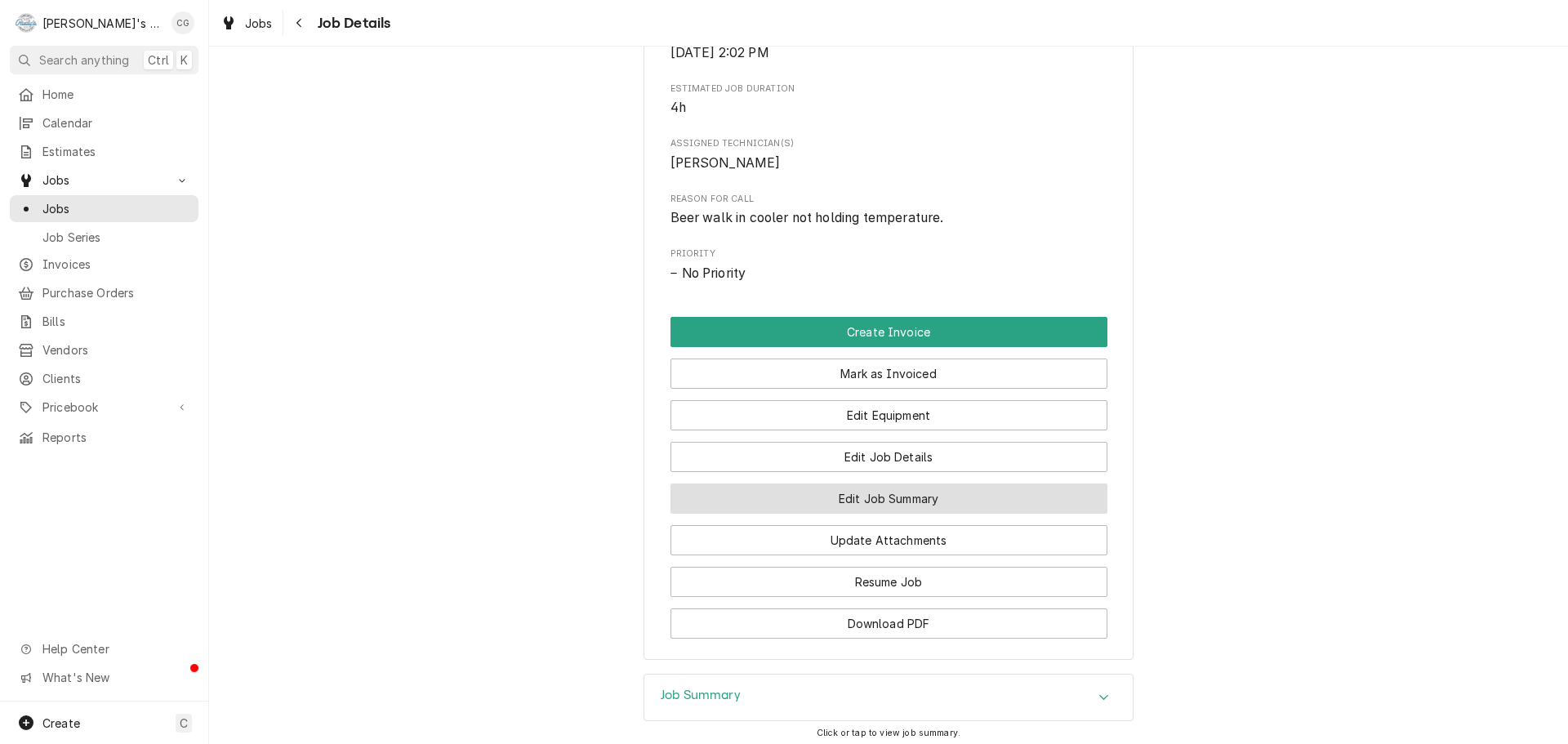
click at [967, 514] on button "Edit Job Summary" at bounding box center [889, 498] width 437 height 30
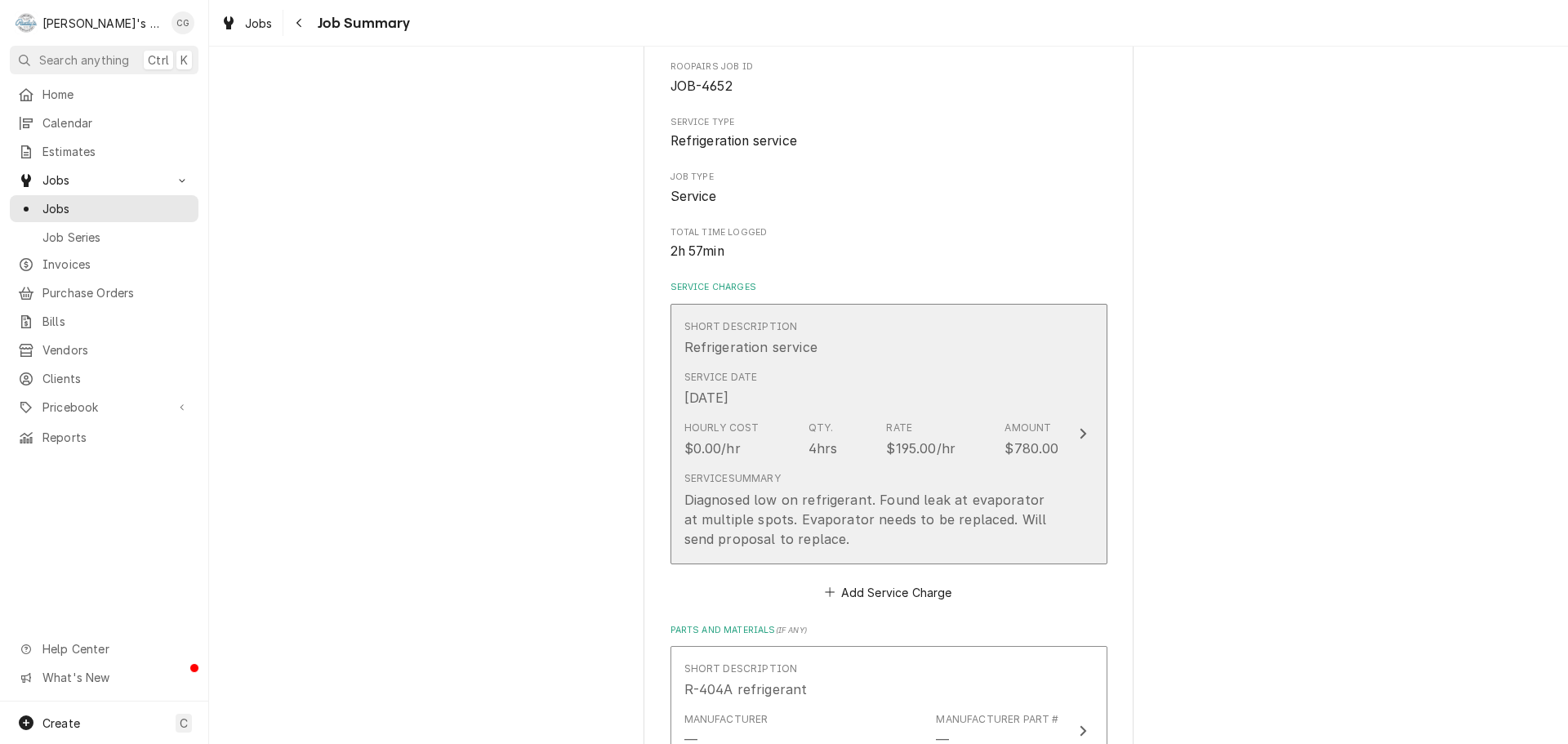
scroll to position [245, 0]
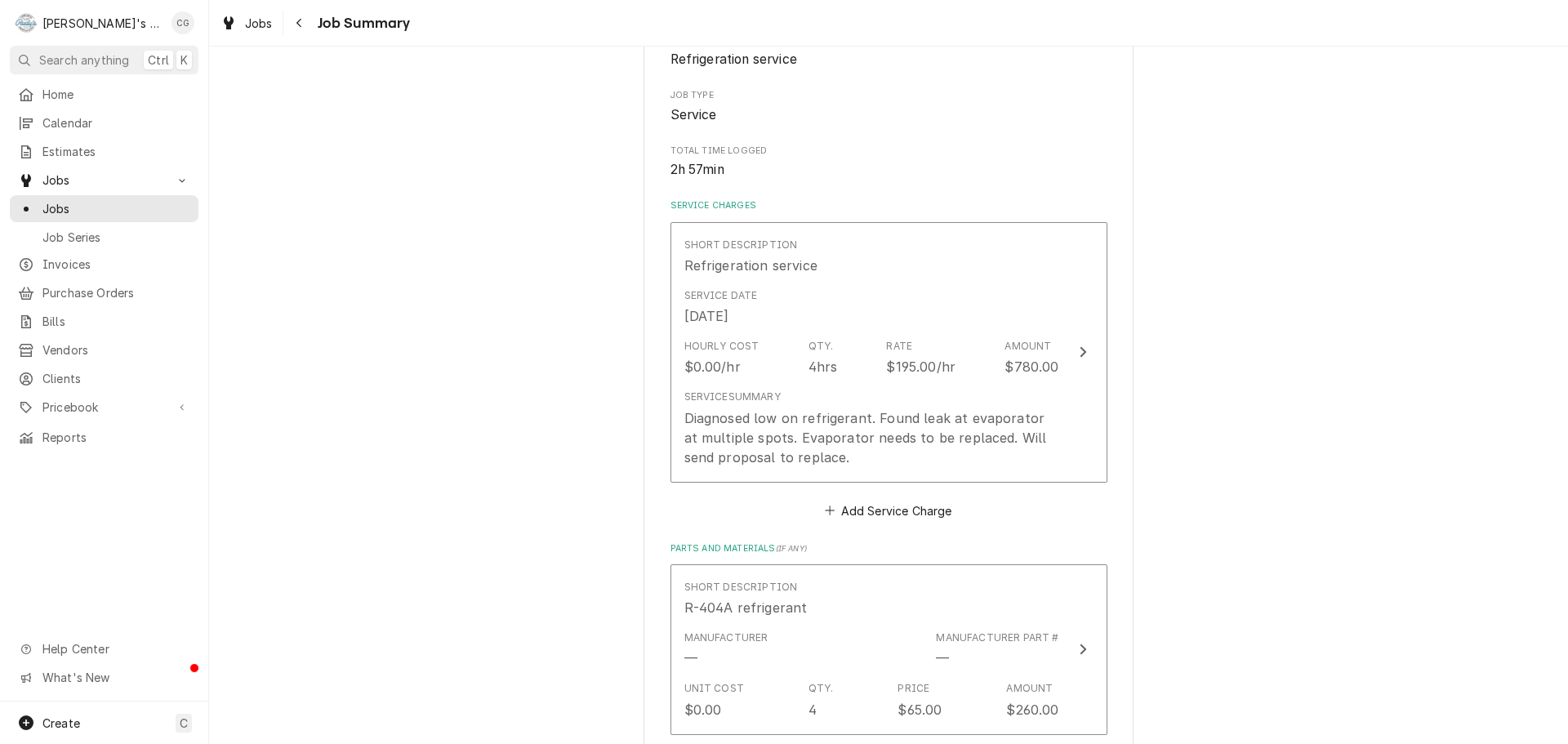
click at [1410, 412] on div "Ruhstaller Brewing Co. Federalist Pizza / [STREET_ADDRESS] Please provide a sum…" at bounding box center [889, 606] width 1359 height 1575
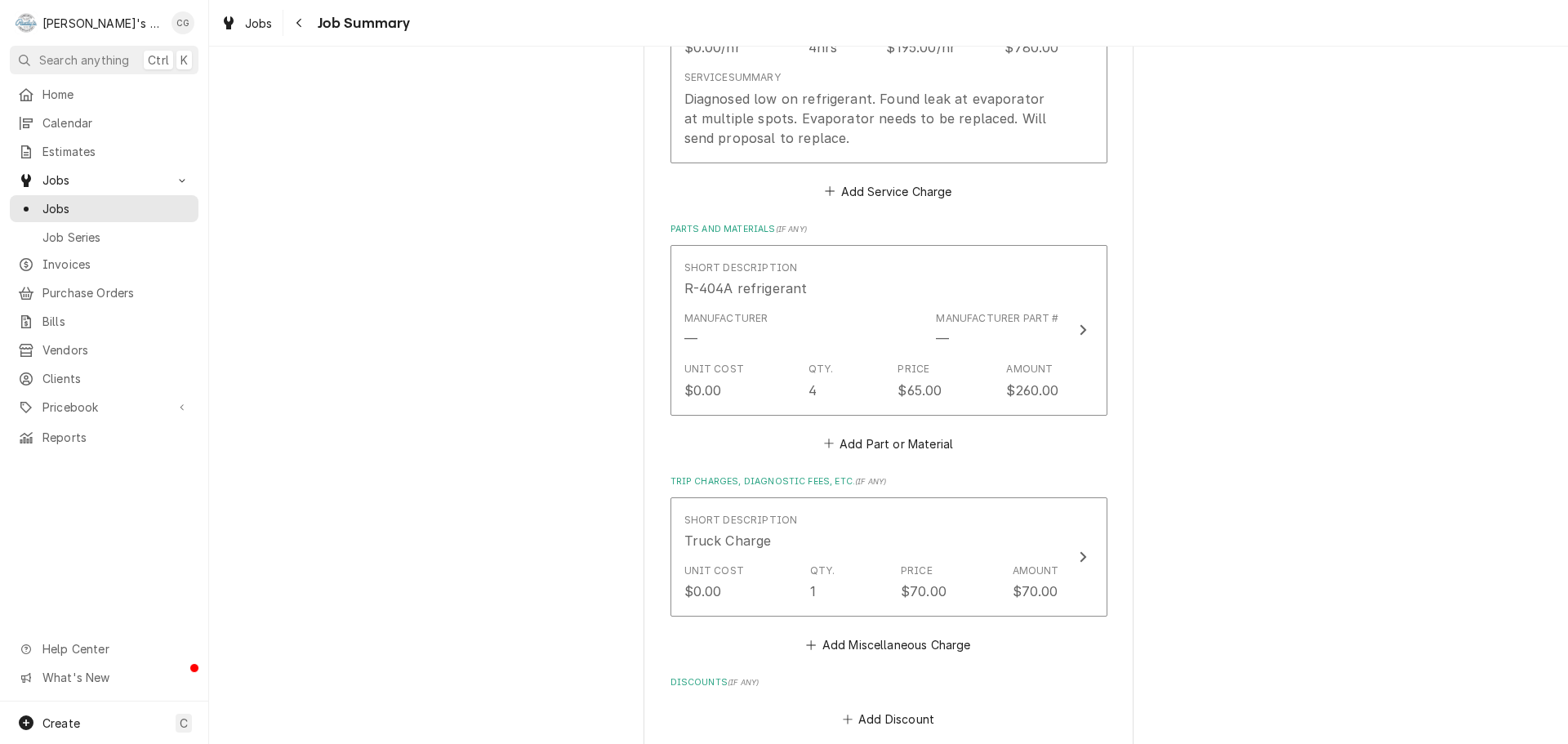
scroll to position [483, 0]
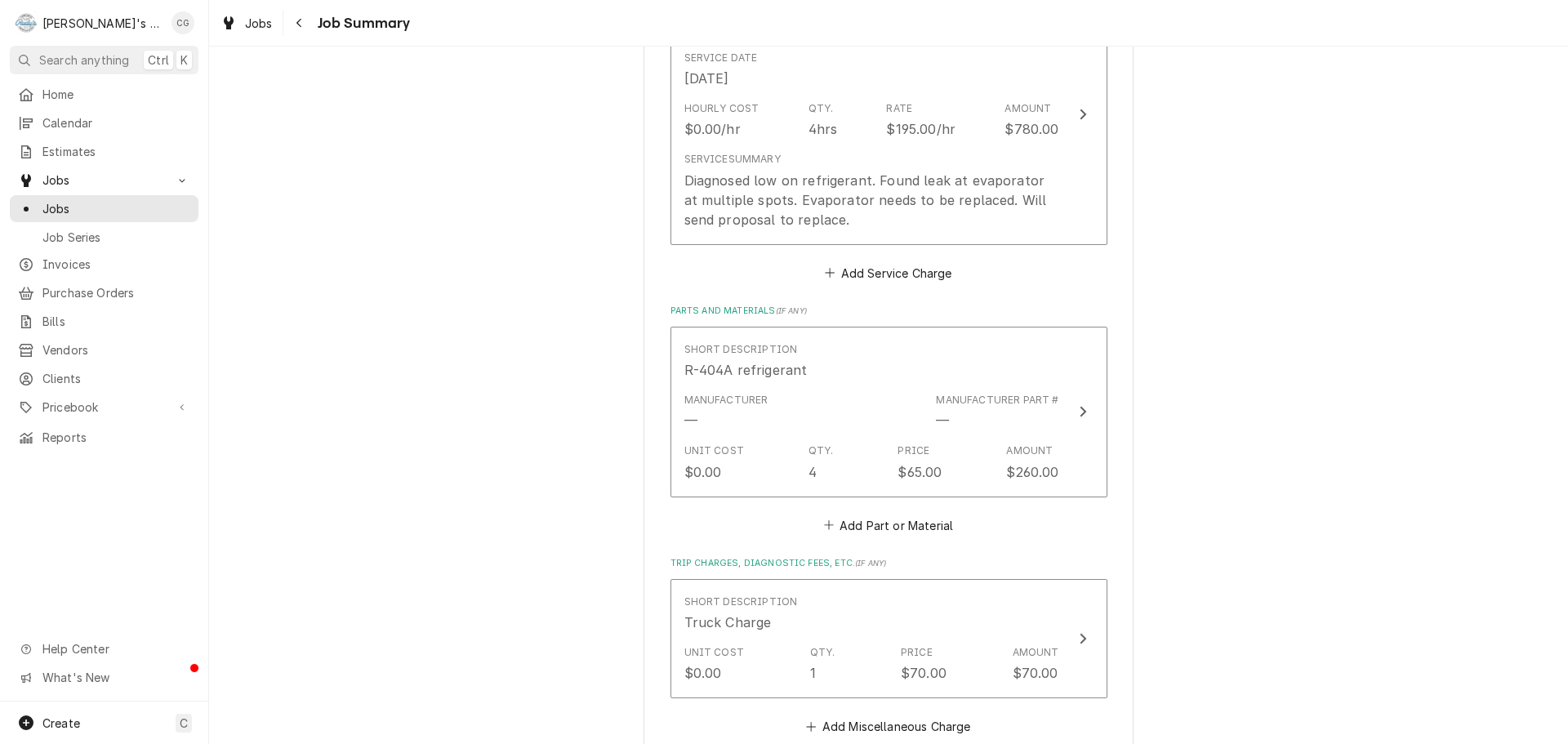
click at [1303, 265] on div "Ruhstaller Brewing Co. Federalist Pizza / [STREET_ADDRESS] Please provide a sum…" at bounding box center [889, 368] width 1359 height 1575
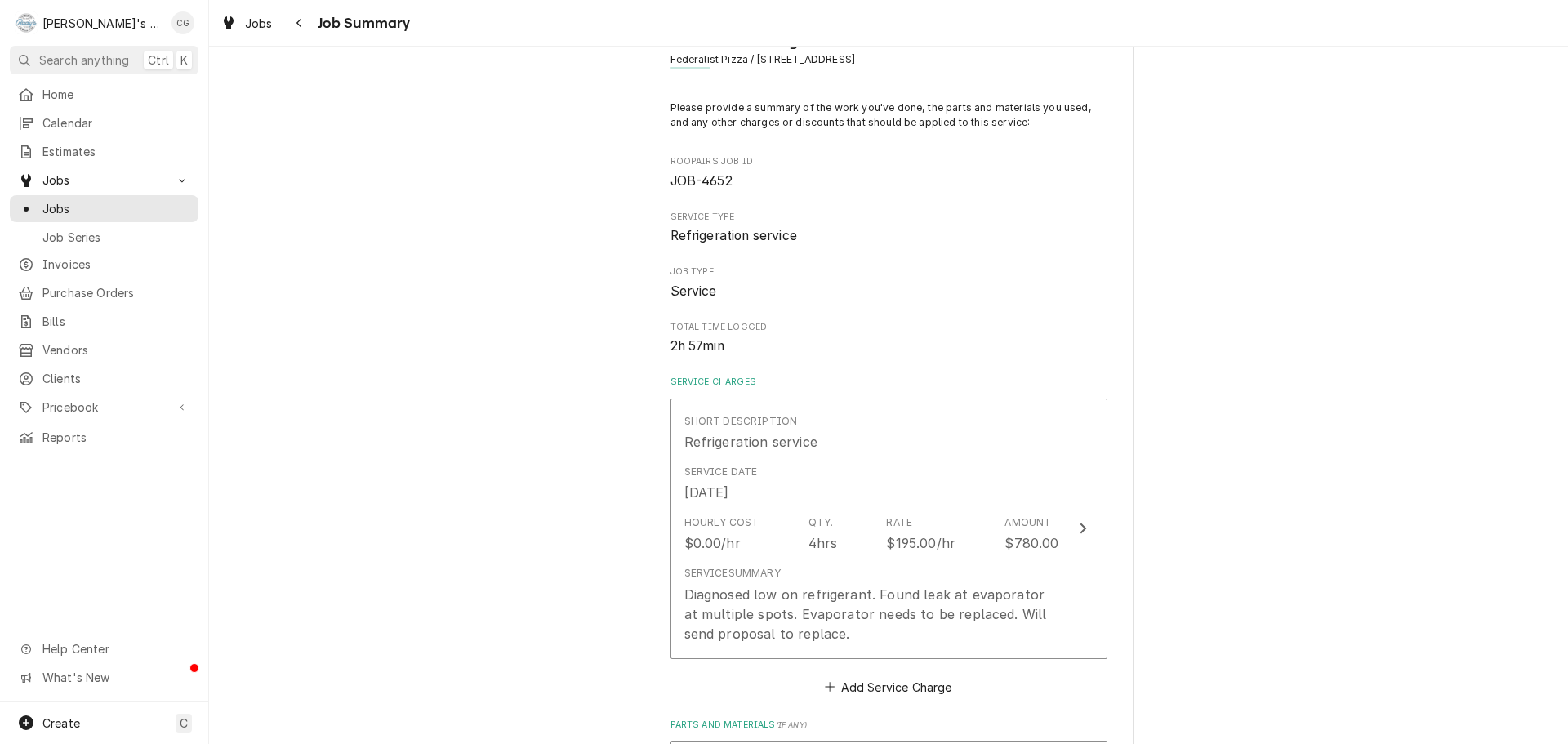
scroll to position [0, 0]
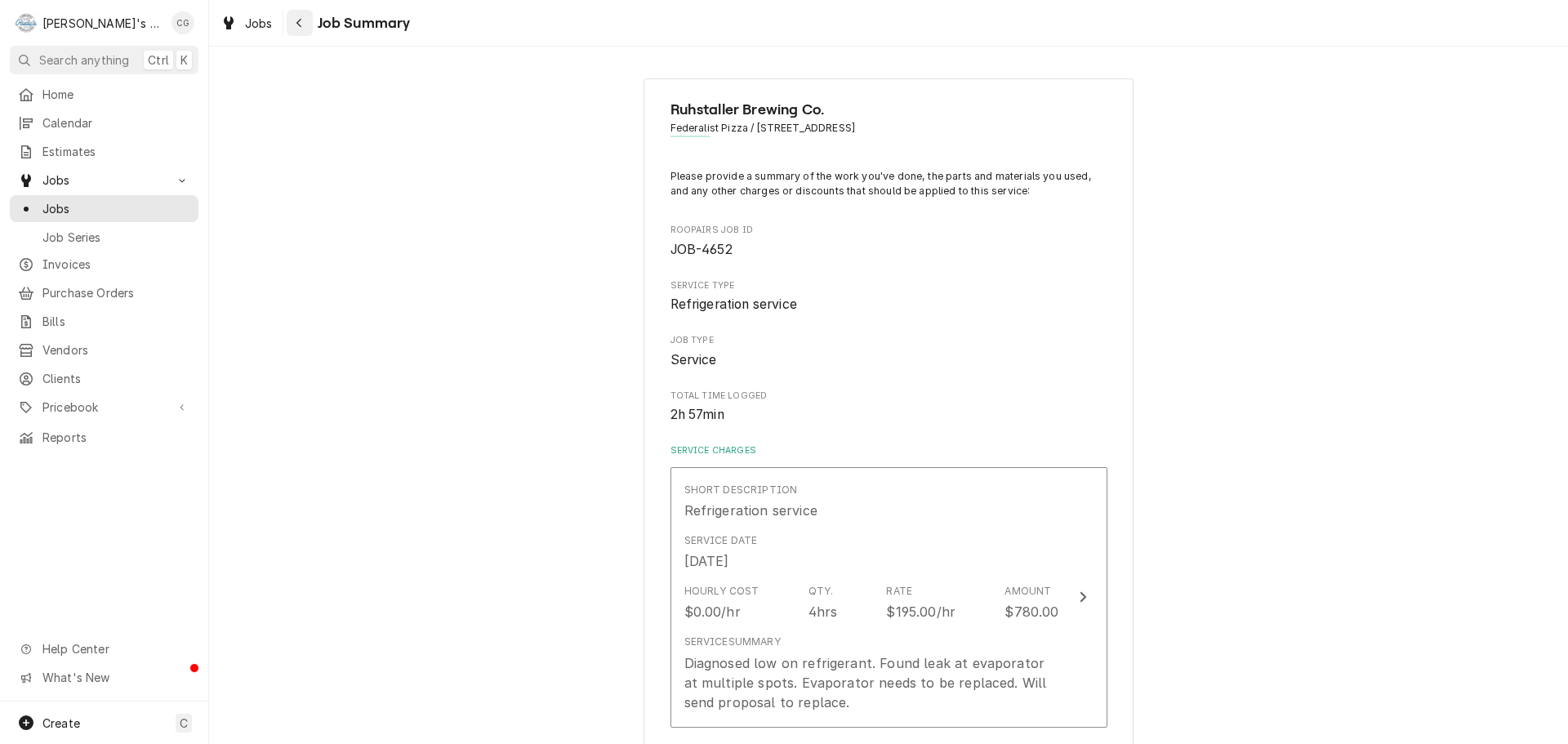
click at [301, 24] on icon "Navigate back" at bounding box center [299, 23] width 7 height 12
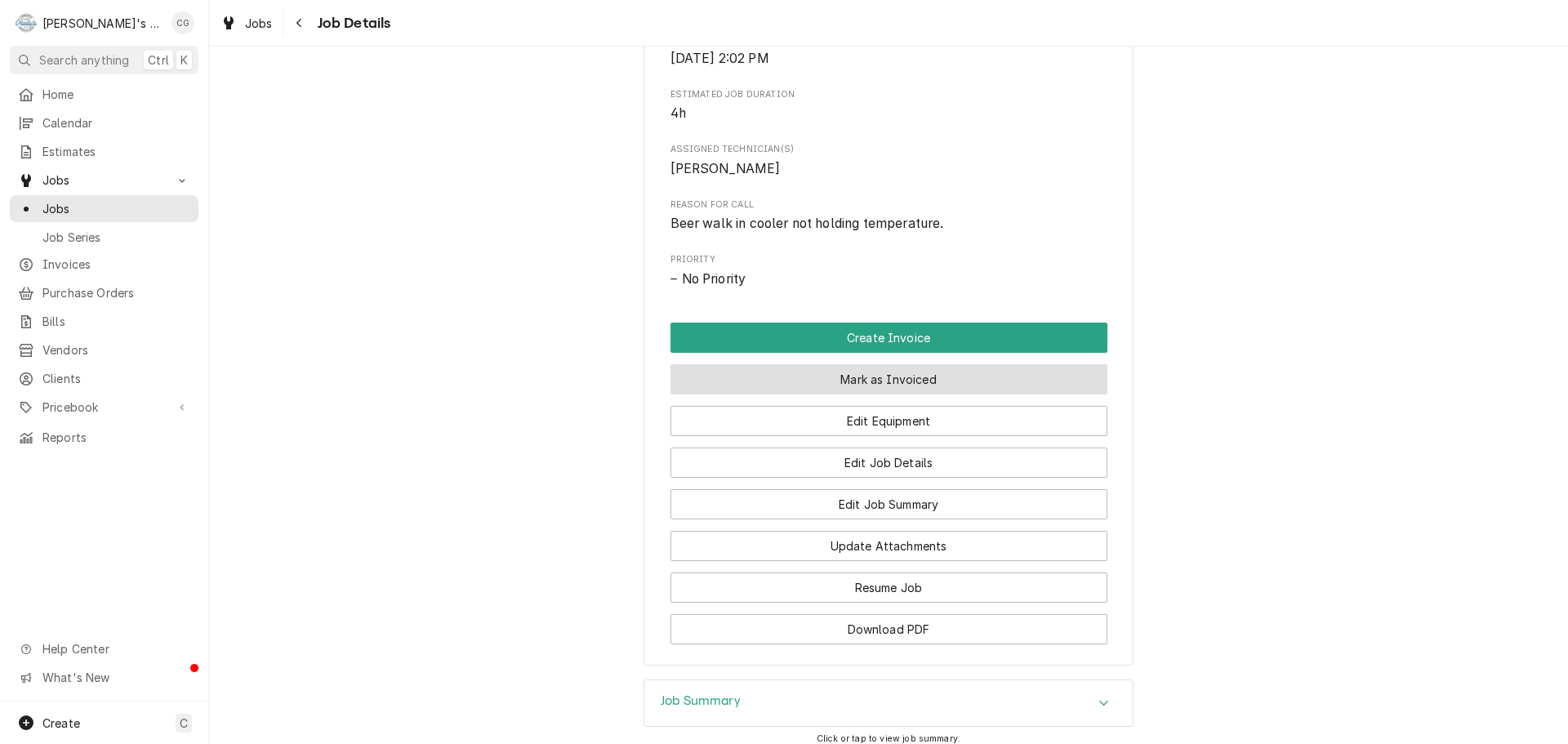
scroll to position [654, 0]
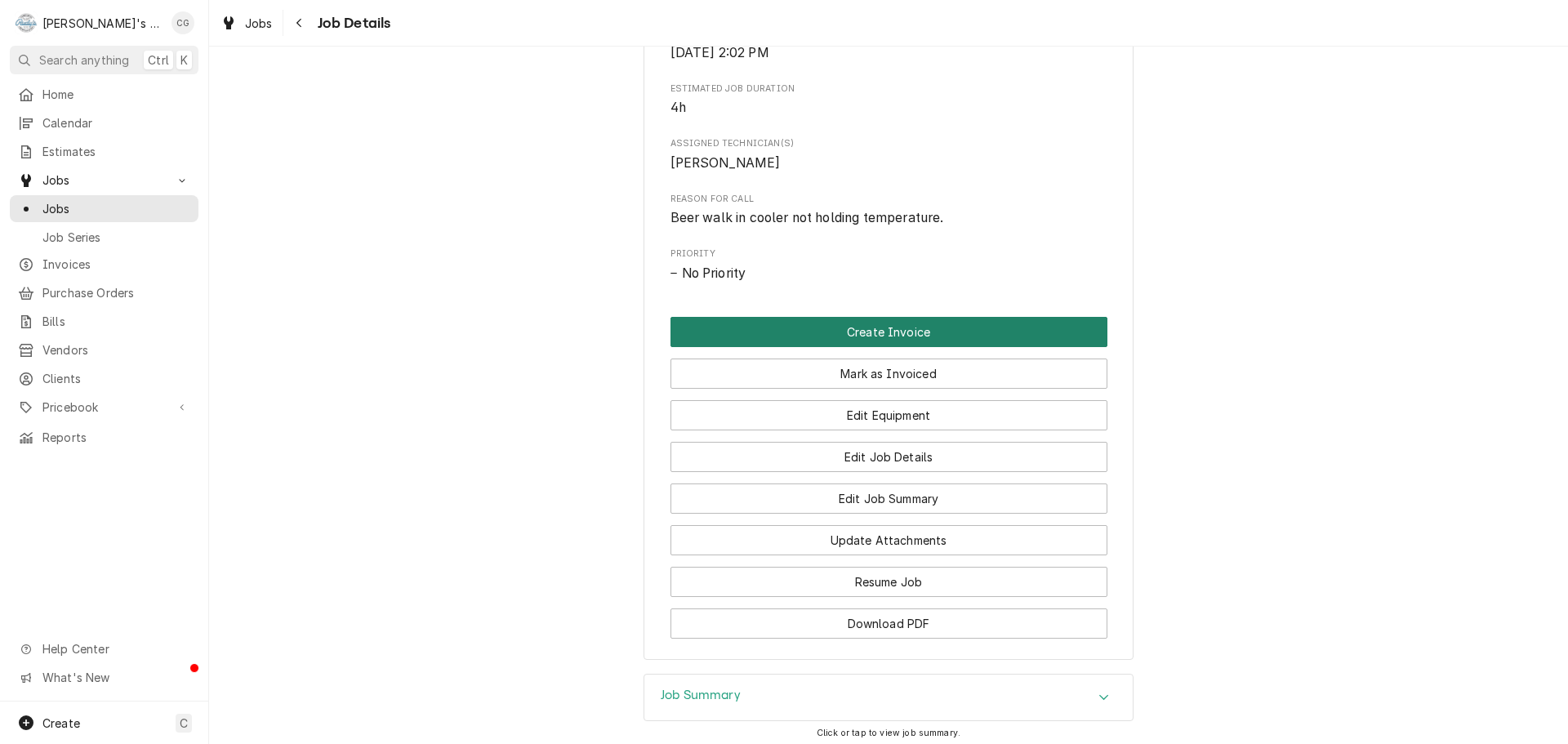
click at [984, 347] on button "Create Invoice" at bounding box center [889, 332] width 437 height 30
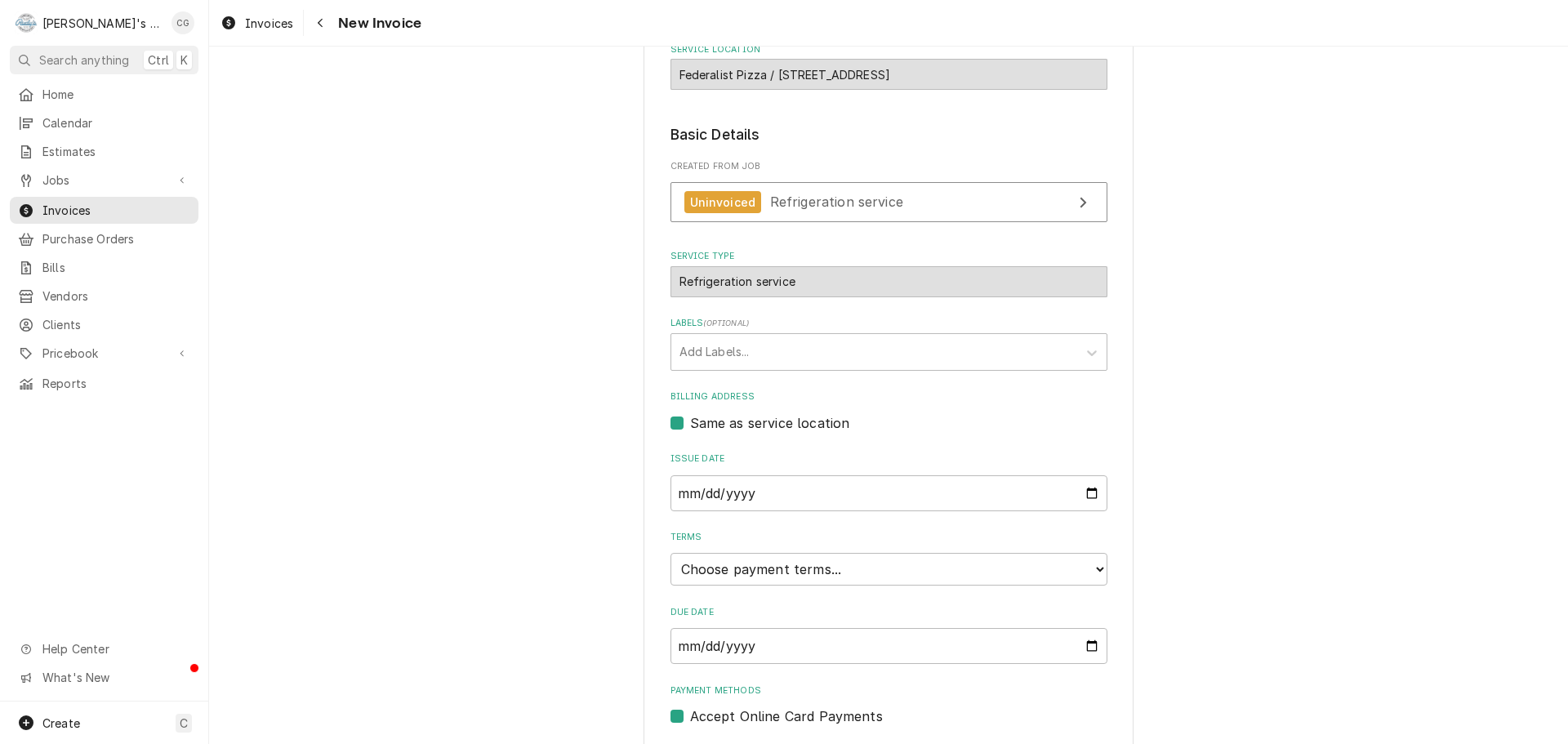
scroll to position [250, 0]
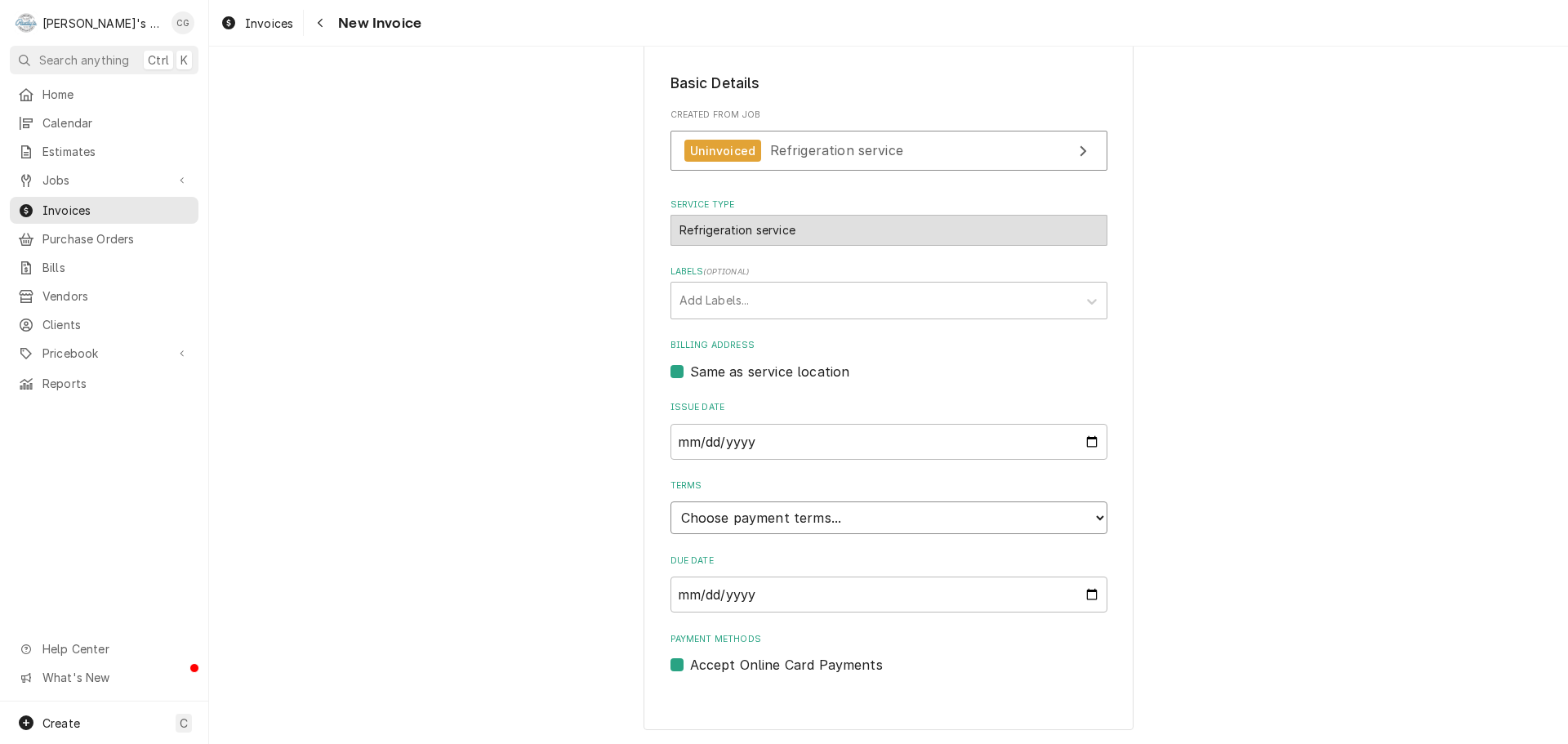
click at [801, 526] on select "Choose payment terms... Same Day Net 7 Net 14 Net 21 Net 30 Net 45 Net 60 Net 90" at bounding box center [889, 517] width 437 height 33
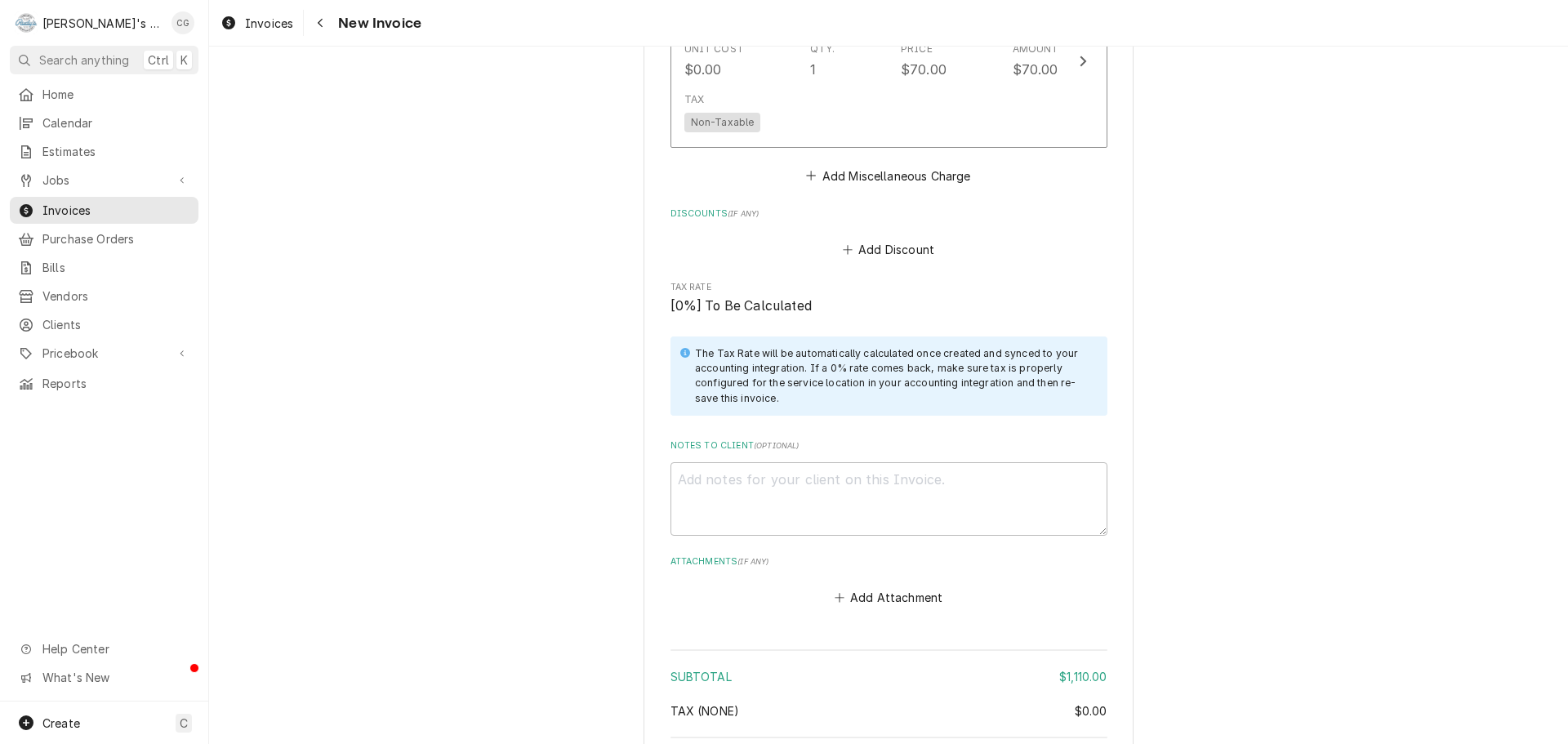
scroll to position [1950, 0]
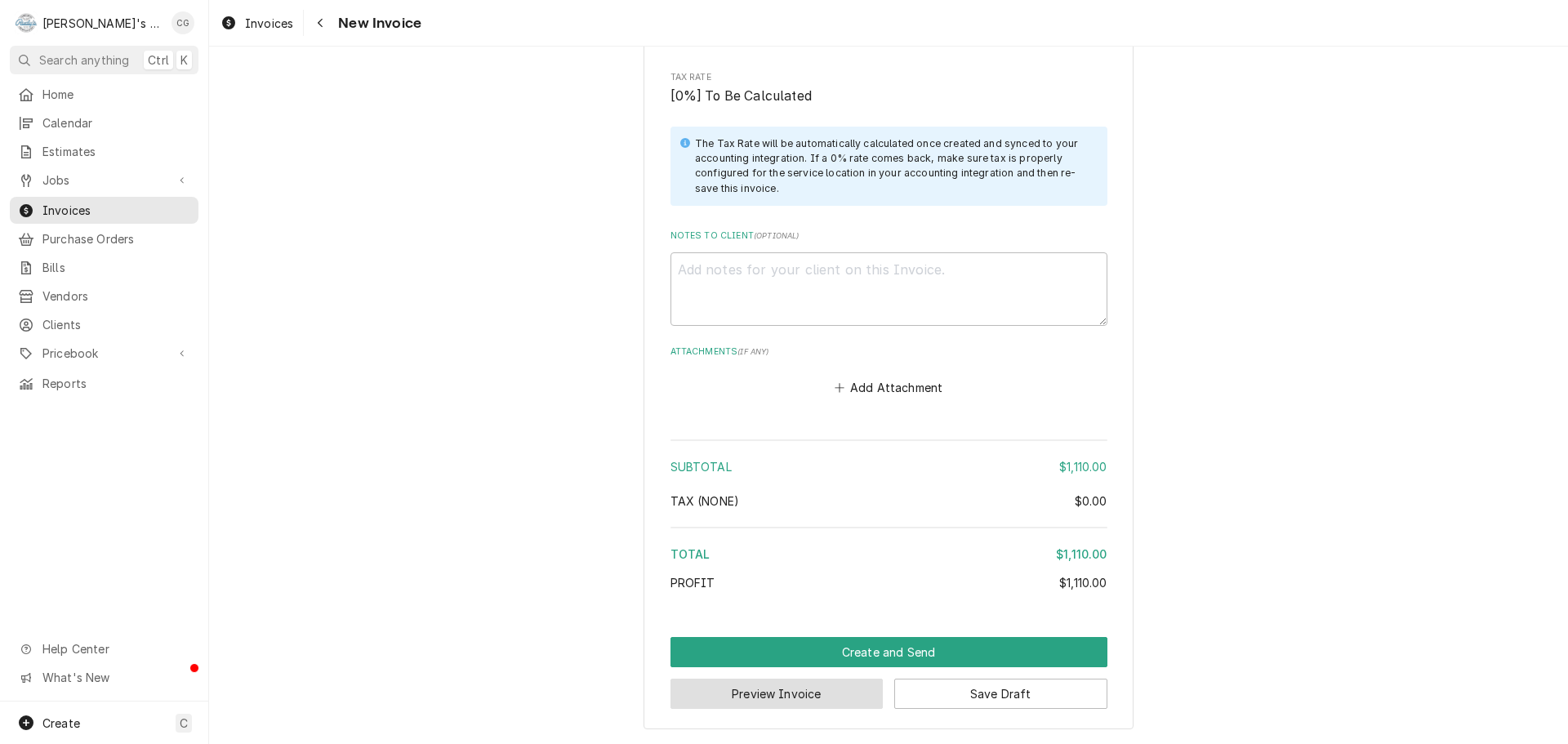
click at [728, 691] on button "Preview Invoice" at bounding box center [776, 693] width 213 height 30
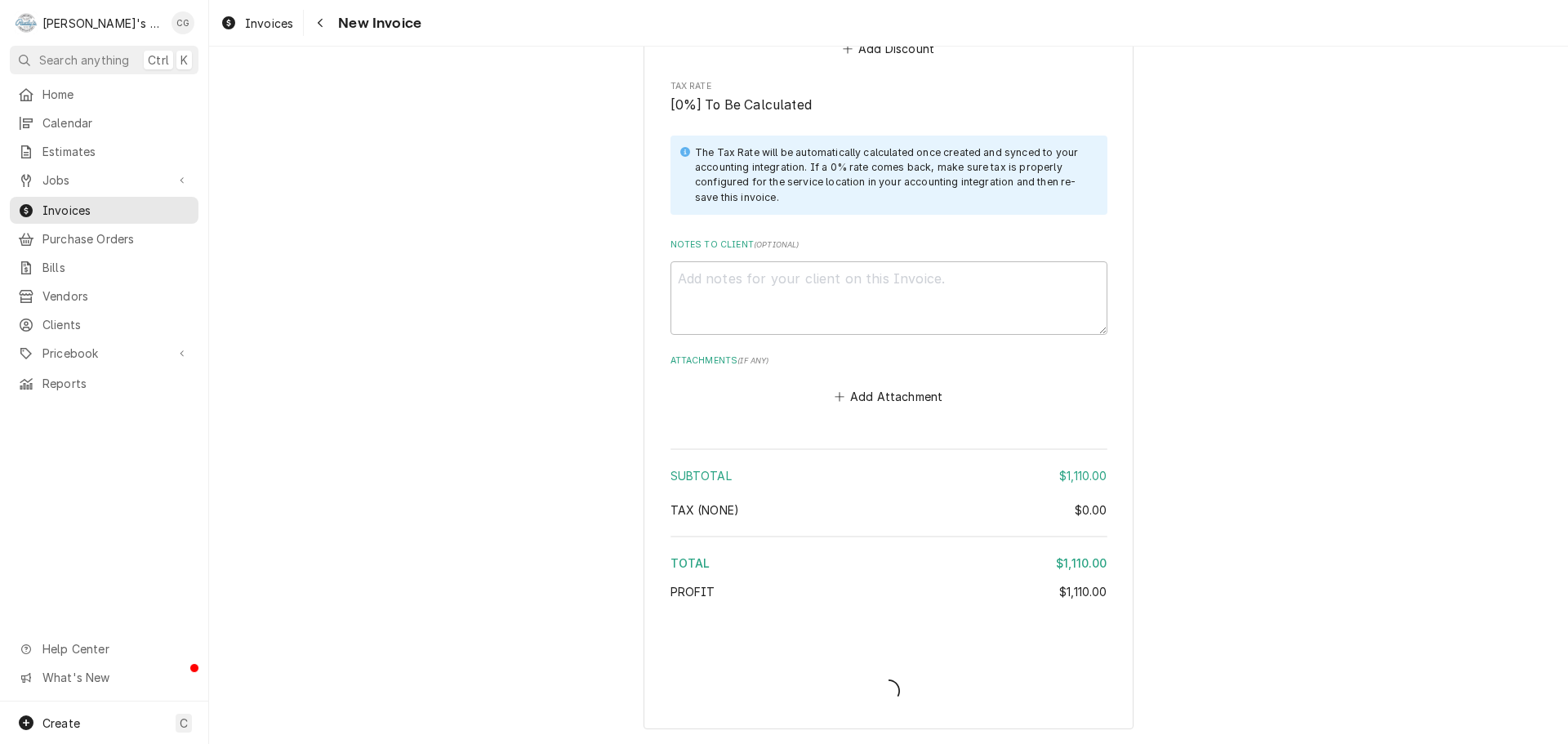
scroll to position [1941, 0]
type textarea "x"
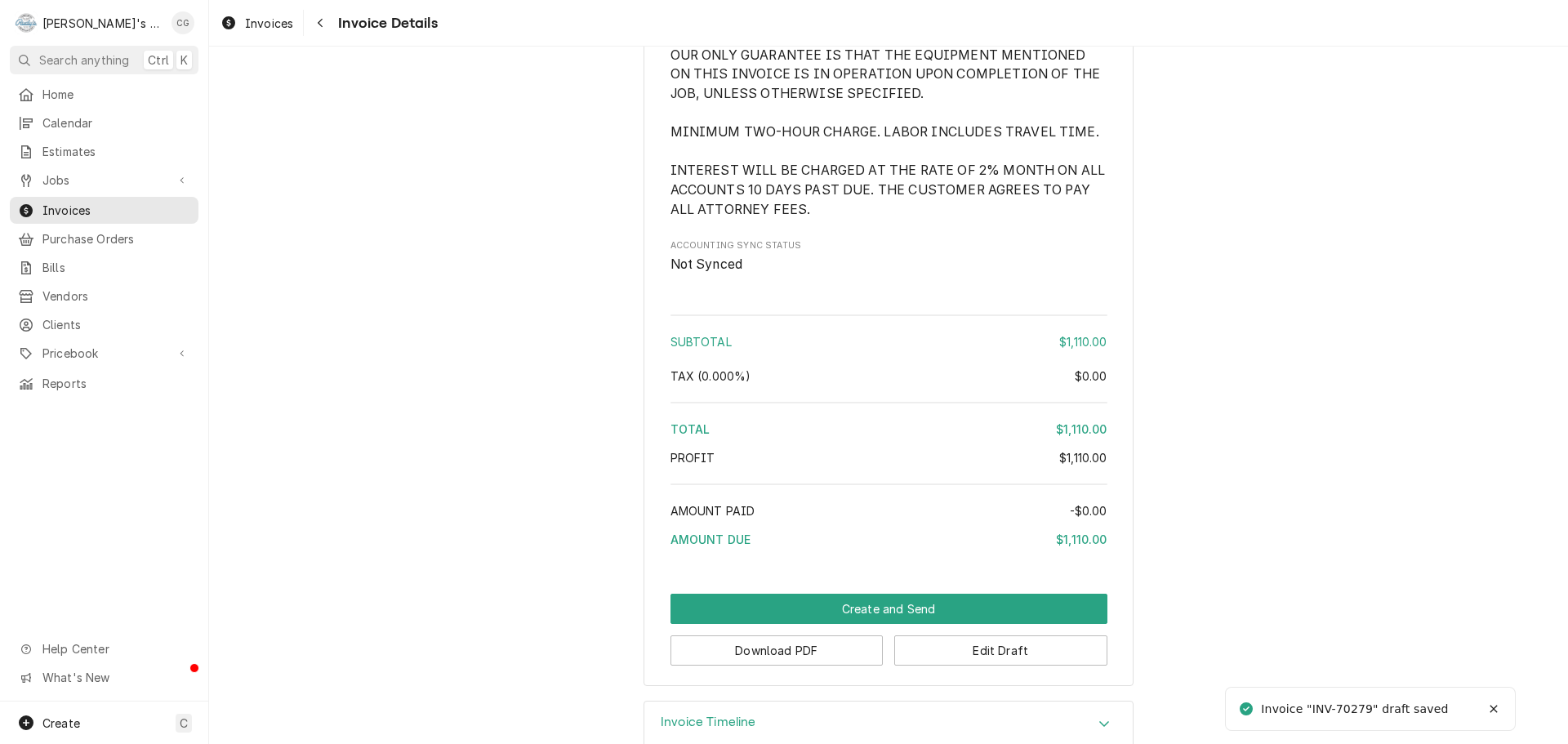
scroll to position [1788, 0]
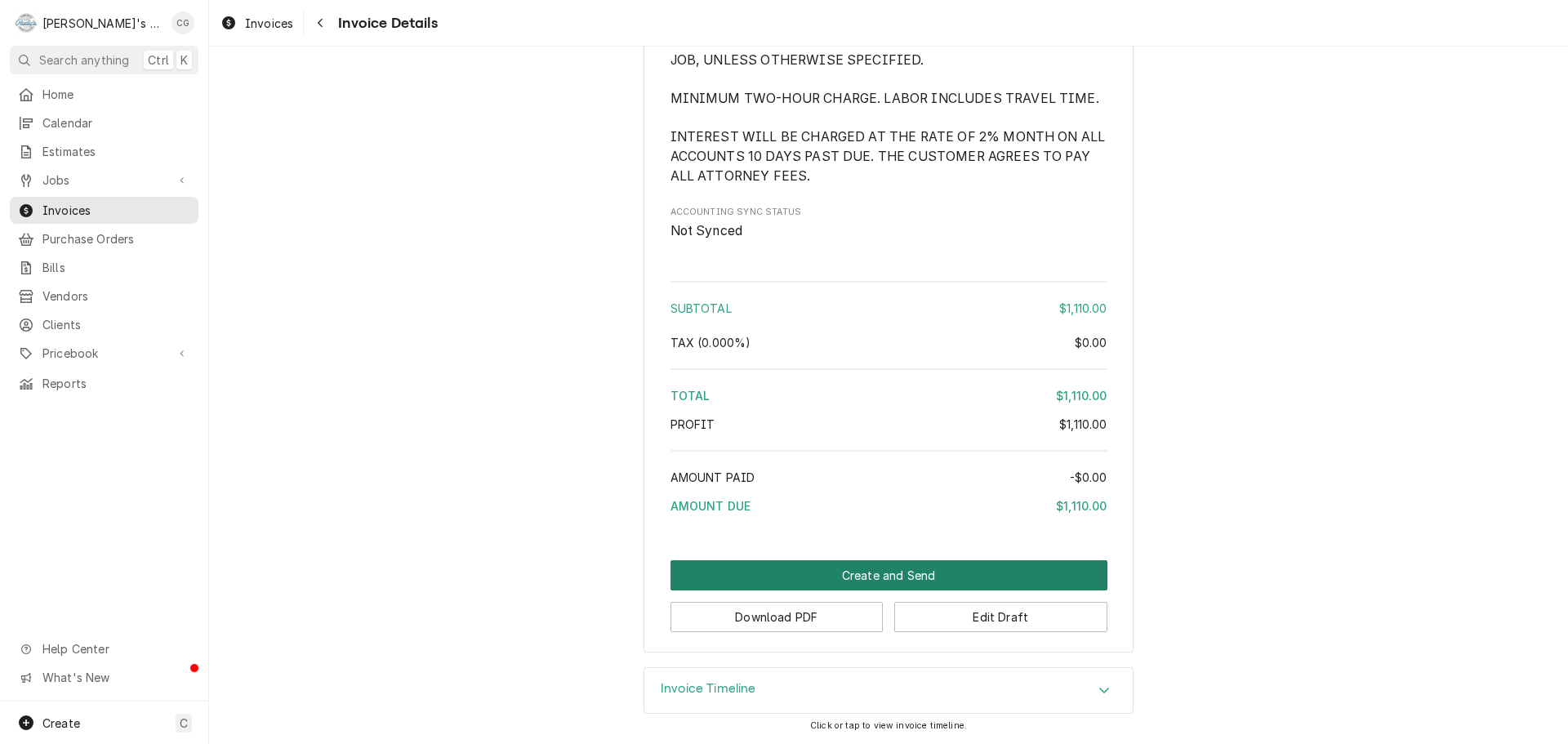
click at [919, 569] on button "Create and Send" at bounding box center [889, 575] width 437 height 30
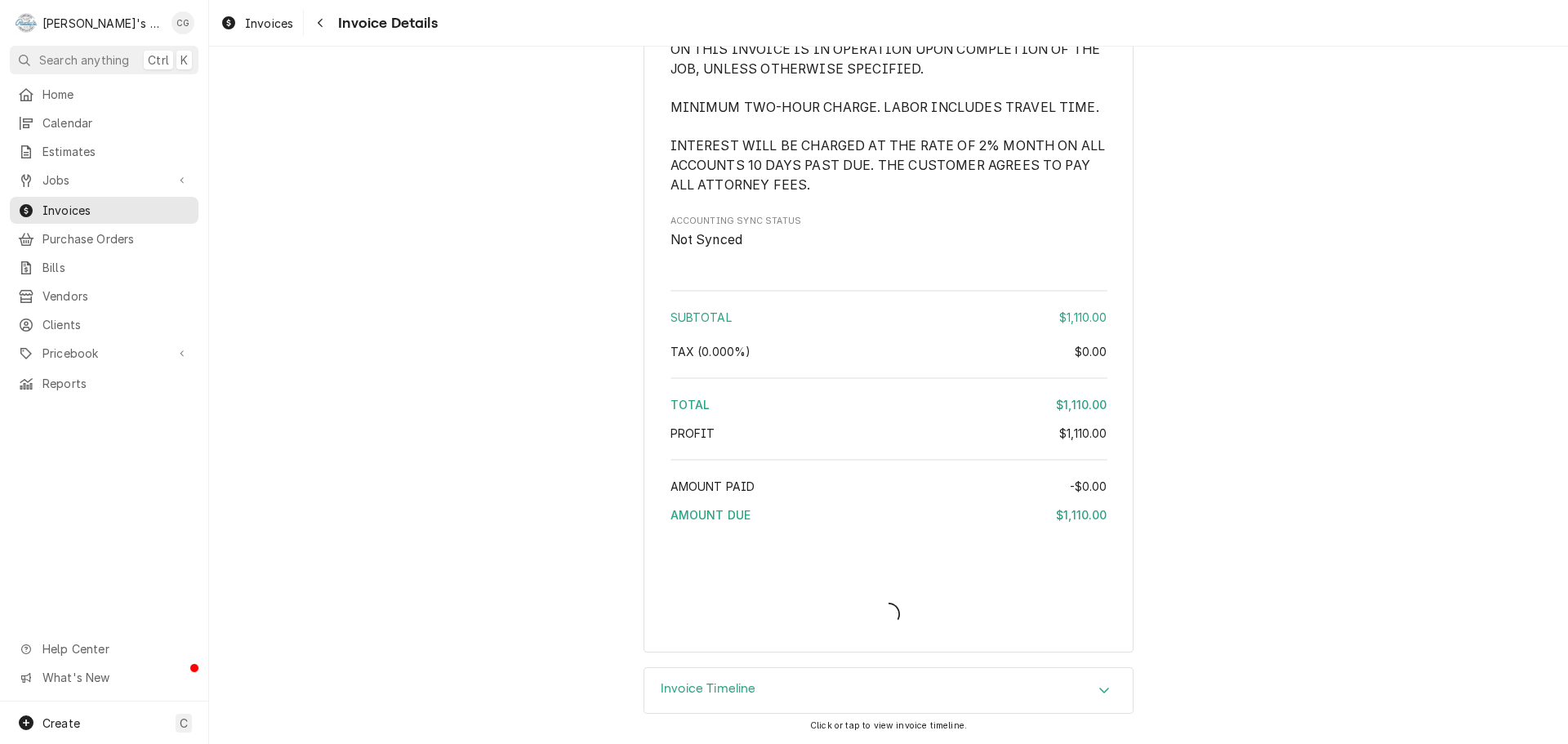
scroll to position [1780, 0]
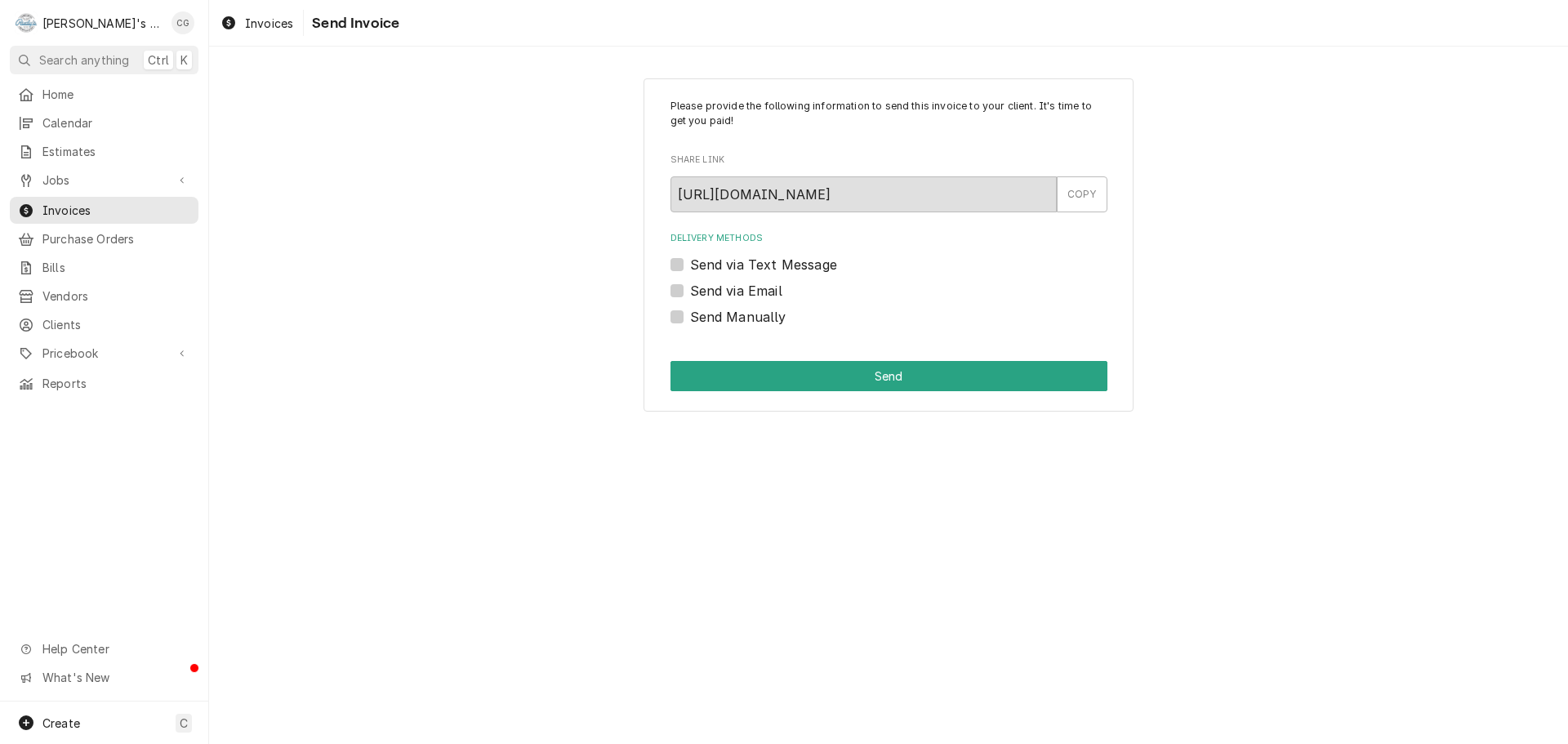
click at [690, 287] on label "Send via Email" at bounding box center [736, 290] width 92 height 19
click at [690, 287] on input "Send via Email" at bounding box center [909, 298] width 437 height 36
checkbox input "true"
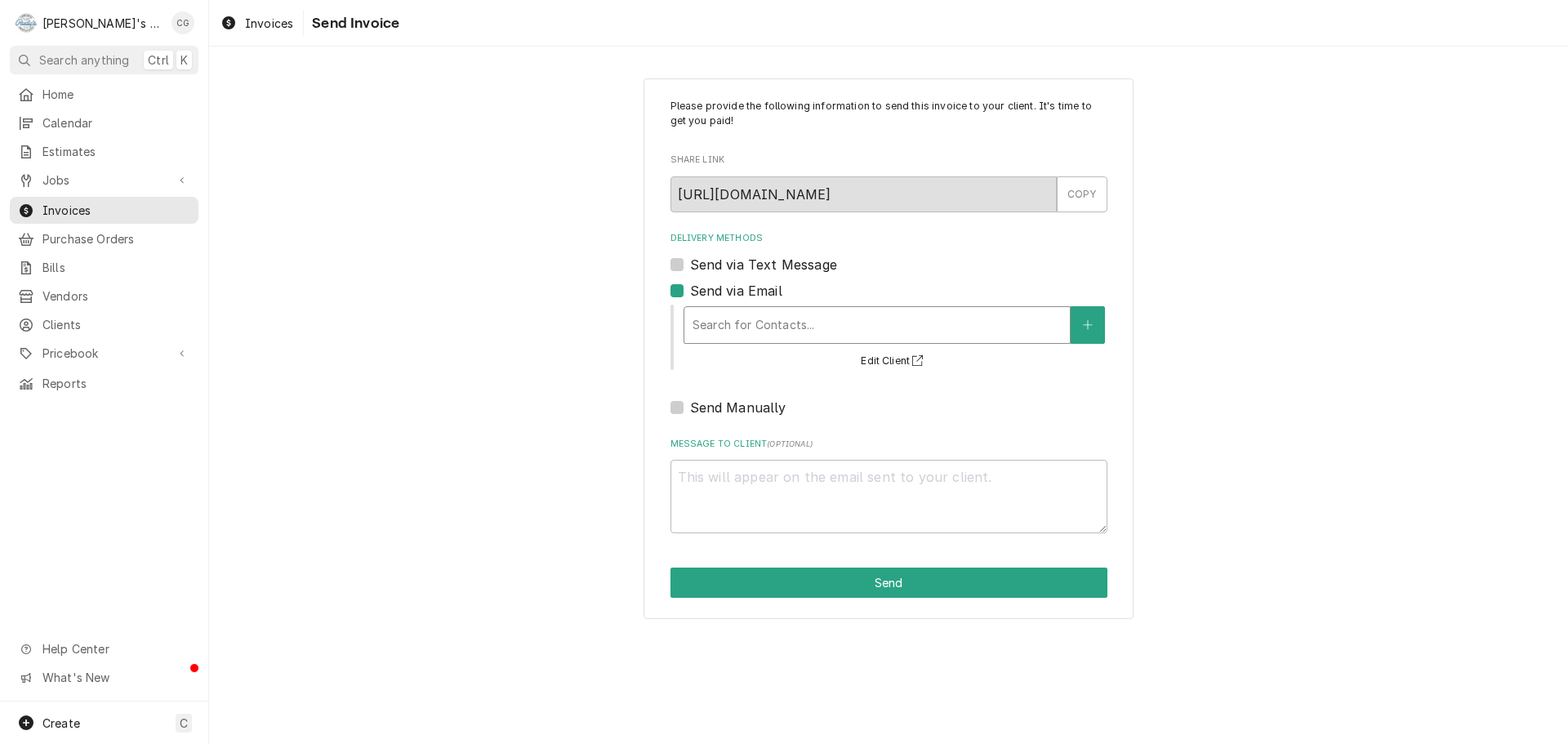
click at [764, 319] on div "Delivery Methods" at bounding box center [878, 324] width 369 height 29
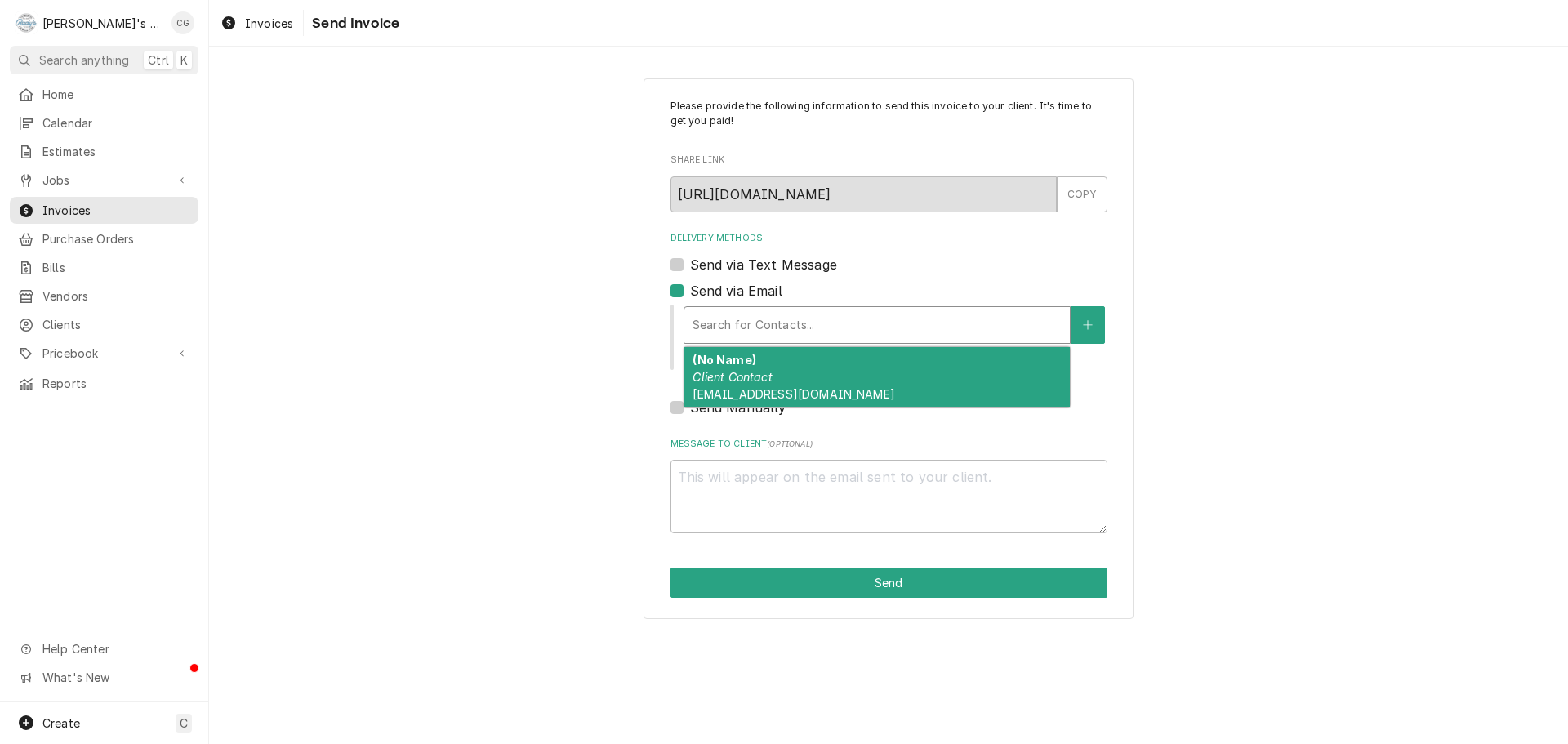
click at [767, 383] on em "Client Contact" at bounding box center [732, 377] width 80 height 14
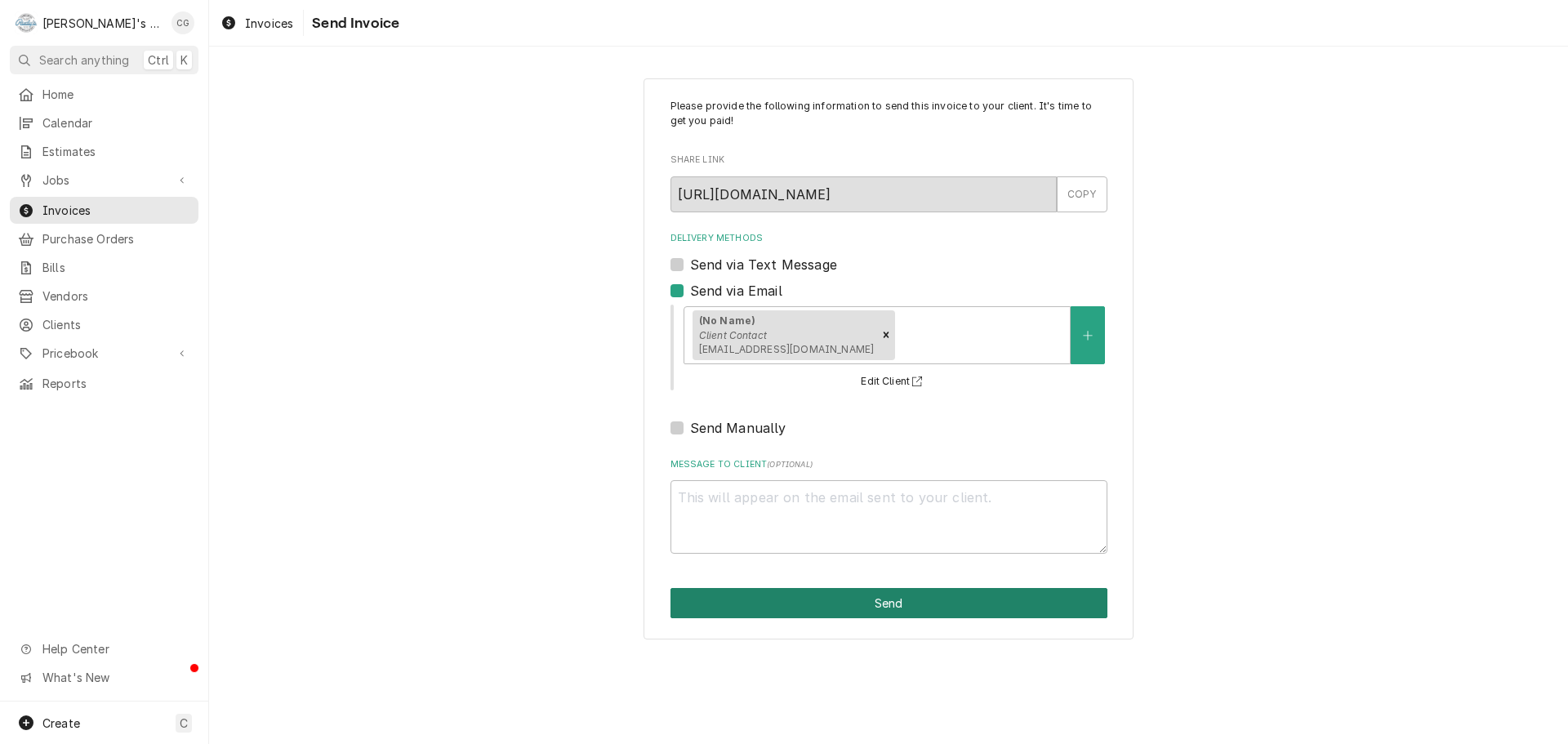
click at [915, 604] on button "Send" at bounding box center [889, 602] width 437 height 30
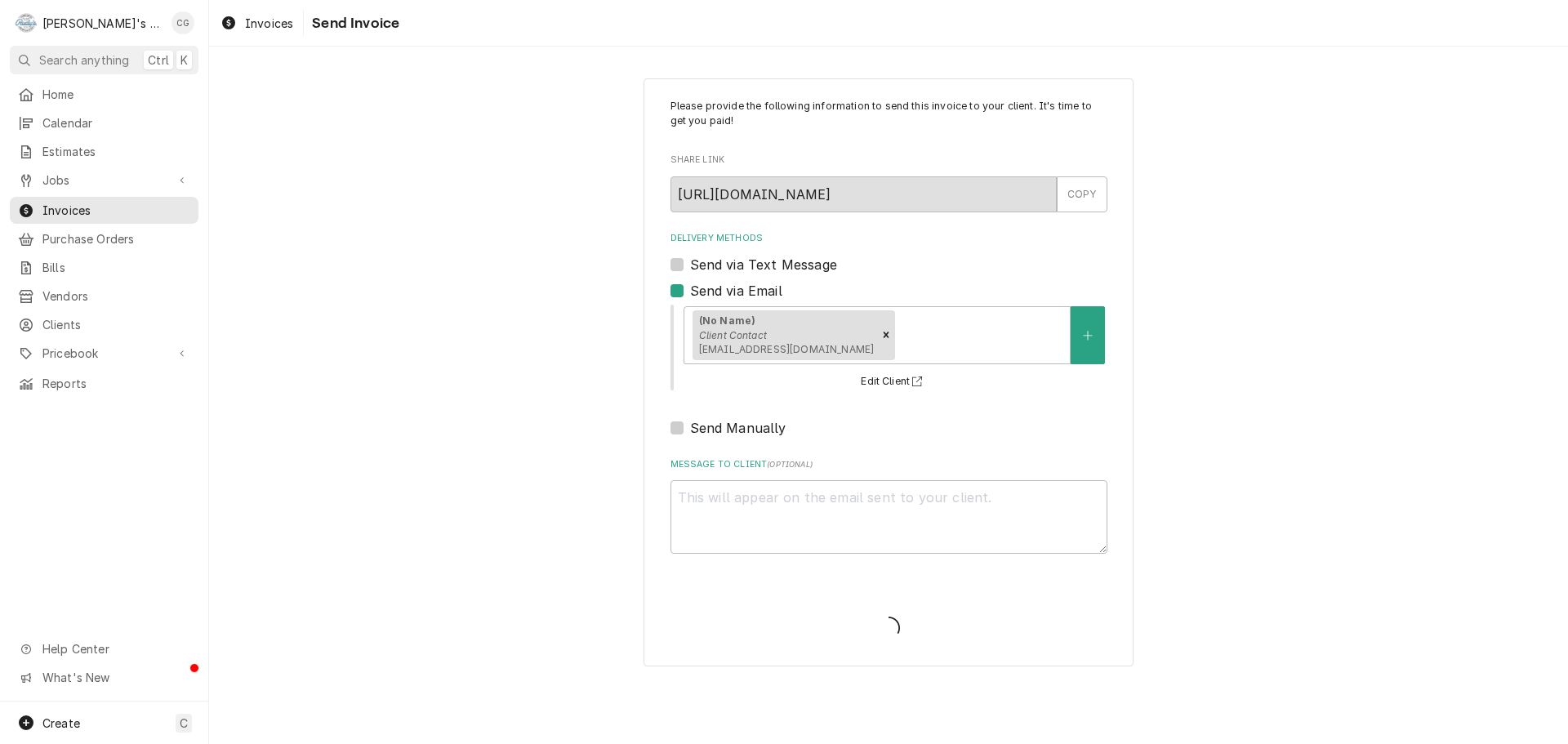
type textarea "x"
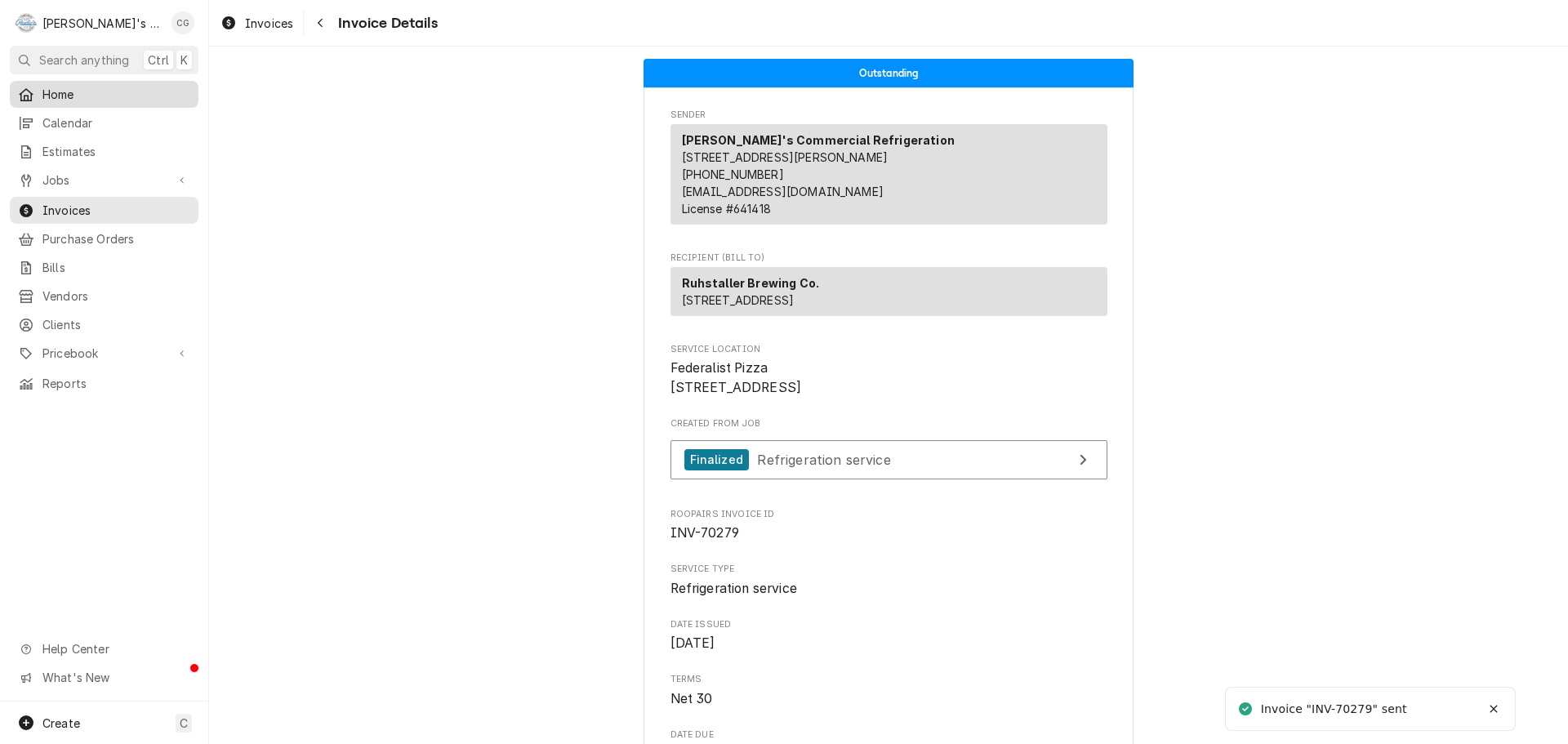
click at [133, 96] on span "Home" at bounding box center [116, 94] width 148 height 17
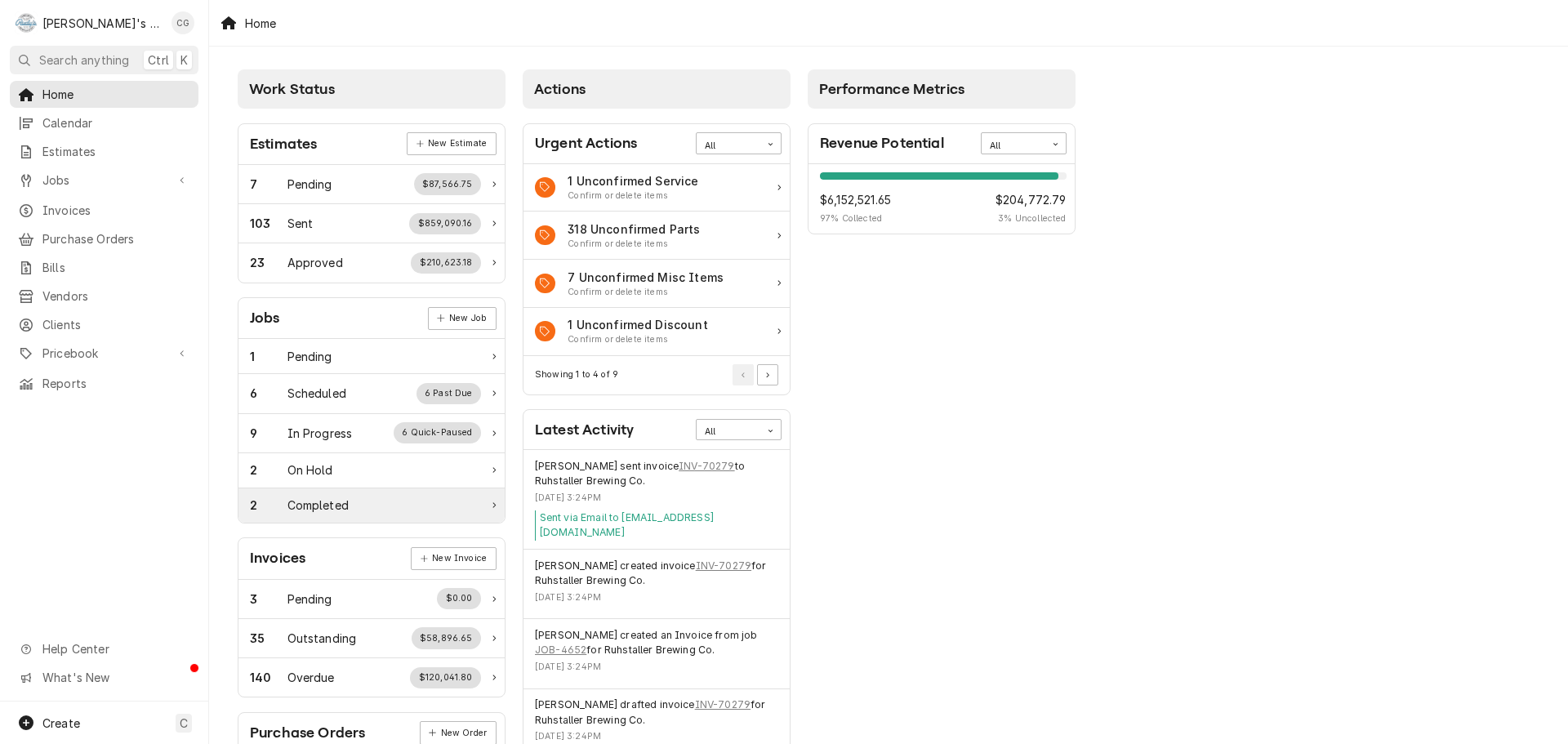
click at [363, 506] on div "2 Completed" at bounding box center [365, 505] width 231 height 17
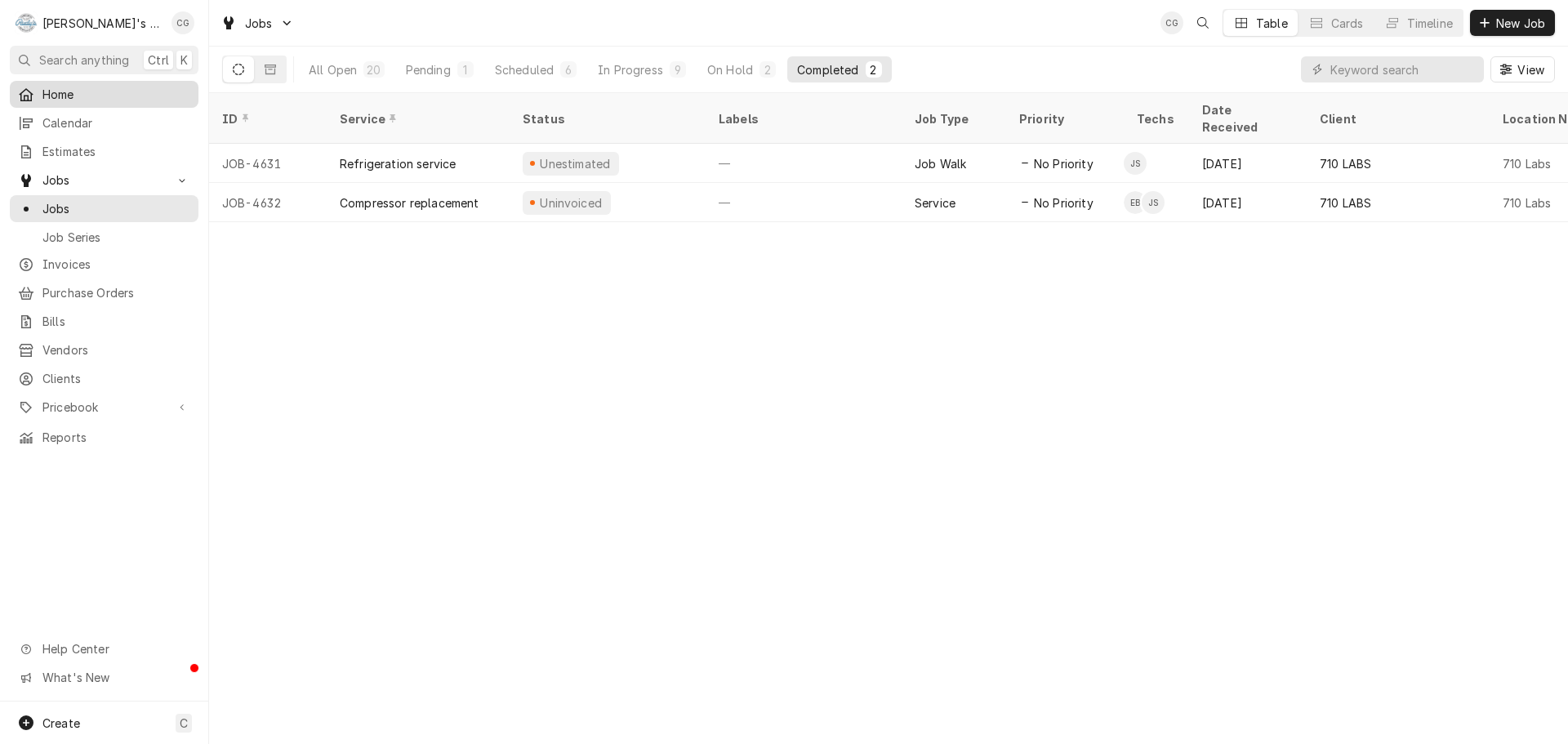
click at [128, 88] on span "Home" at bounding box center [116, 94] width 148 height 17
